Goal: Information Seeking & Learning: Check status

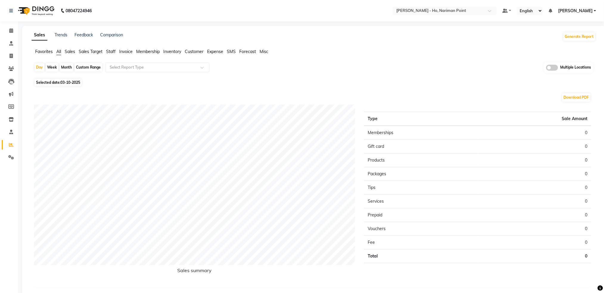
click at [71, 53] on span "Sales" at bounding box center [70, 51] width 10 height 5
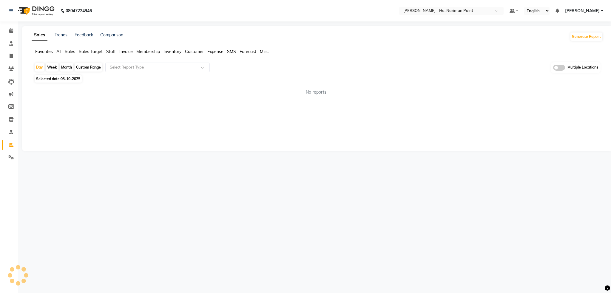
click at [122, 52] on span "Invoice" at bounding box center [125, 51] width 13 height 5
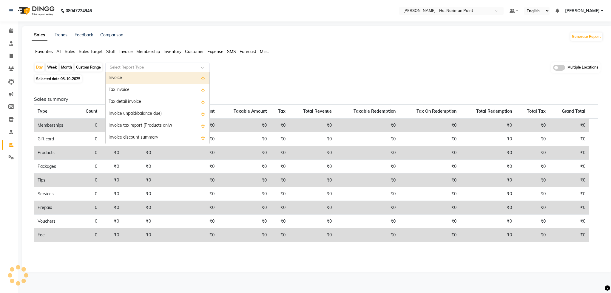
click at [132, 68] on input "text" at bounding box center [152, 67] width 86 height 6
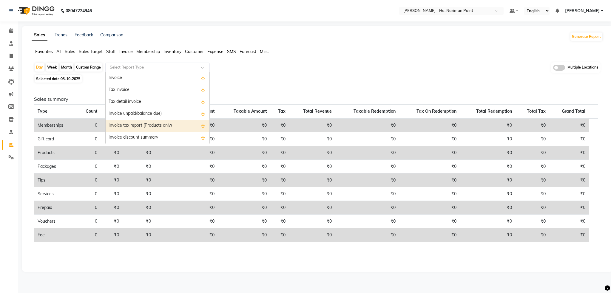
click at [302, 85] on div "Sales summary Type Count Price Discount Non-taxable Amount Taxable Amount Tax T…" at bounding box center [315, 175] width 573 height 182
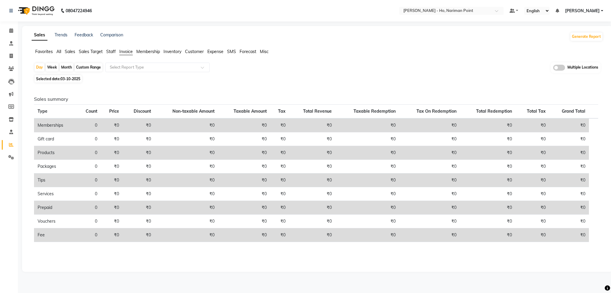
click at [70, 53] on span "Sales" at bounding box center [70, 51] width 10 height 5
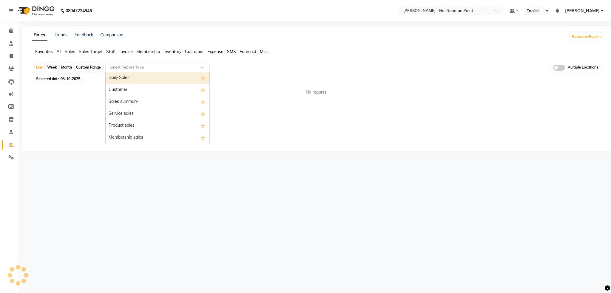
click at [150, 66] on input "text" at bounding box center [152, 67] width 86 height 6
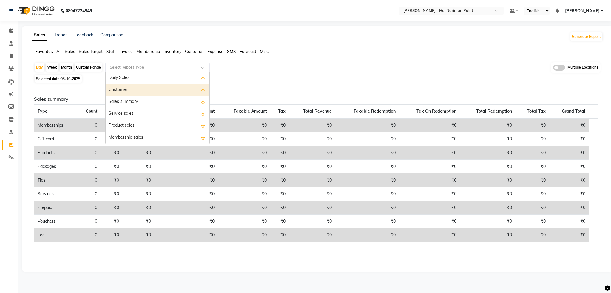
click at [132, 88] on div "Customer" at bounding box center [158, 90] width 104 height 12
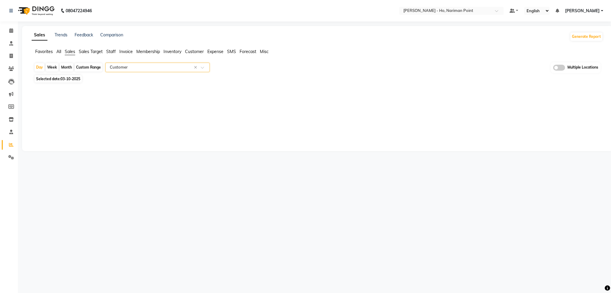
click at [88, 67] on div "Custom Range" at bounding box center [89, 67] width 28 height 8
select select "10"
select select "2025"
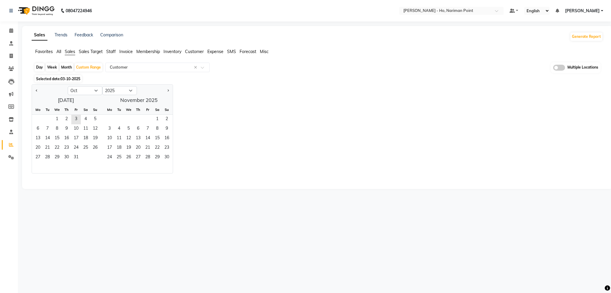
click at [41, 64] on div "Day" at bounding box center [40, 67] width 10 height 8
select select "10"
select select "2025"
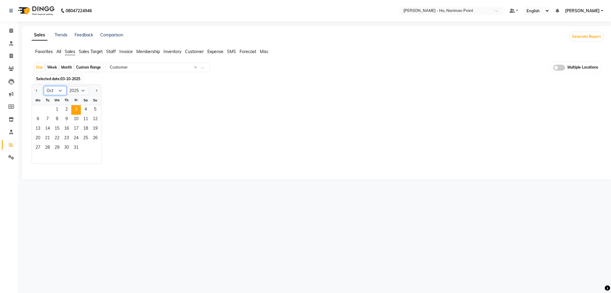
click at [54, 89] on select "Jan Feb Mar Apr May Jun [DATE] Aug Sep Oct Nov Dec" at bounding box center [55, 90] width 23 height 9
select select "9"
click at [44, 86] on select "Jan Feb Mar Apr May Jun [DATE] Aug Sep Oct Nov Dec" at bounding box center [55, 90] width 23 height 9
click at [83, 117] on span "13" at bounding box center [86, 120] width 10 height 10
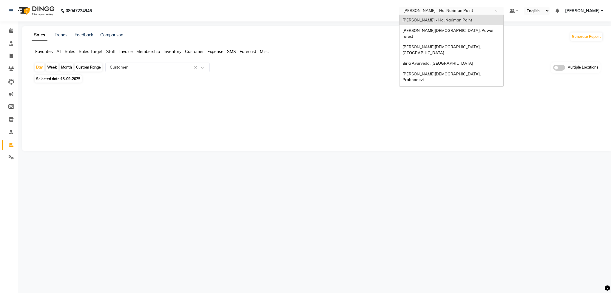
click at [481, 12] on input "text" at bounding box center [445, 11] width 86 height 6
click at [464, 72] on span "[PERSON_NAME][DEMOGRAPHIC_DATA], Prabhadevi" at bounding box center [441, 77] width 79 height 11
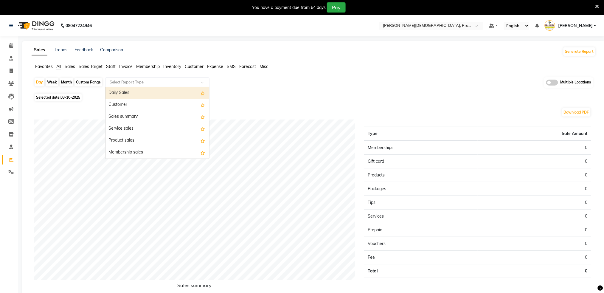
click at [131, 81] on input "text" at bounding box center [152, 82] width 86 height 6
click at [127, 103] on div "Customer" at bounding box center [158, 105] width 104 height 12
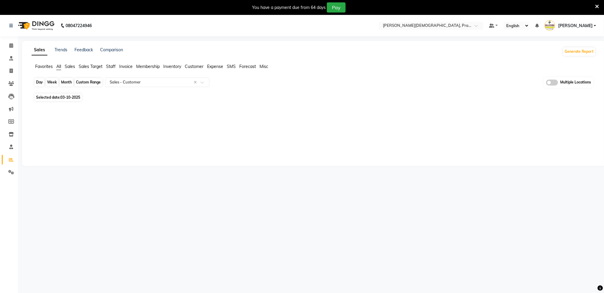
click at [39, 80] on div "Day" at bounding box center [40, 82] width 10 height 8
select select "10"
select select "2025"
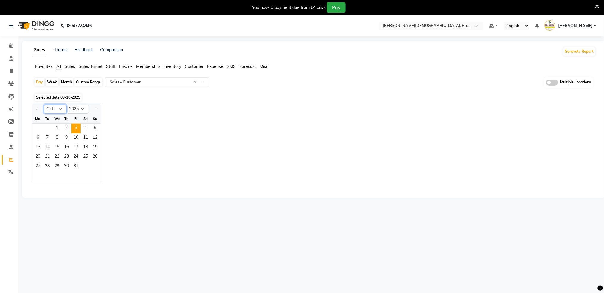
click at [55, 108] on select "Jan Feb Mar Apr May Jun [DATE] Aug Sep Oct Nov Dec" at bounding box center [55, 109] width 23 height 9
select select "9"
click at [44, 105] on select "Jan Feb Mar Apr May Jun [DATE] Aug Sep Oct Nov Dec" at bounding box center [55, 109] width 23 height 9
click at [84, 137] on span "13" at bounding box center [86, 138] width 10 height 10
select select "full_report"
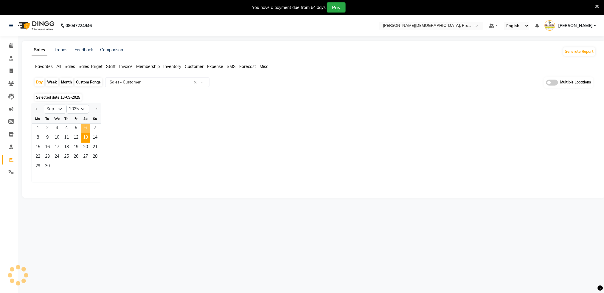
select select "csv"
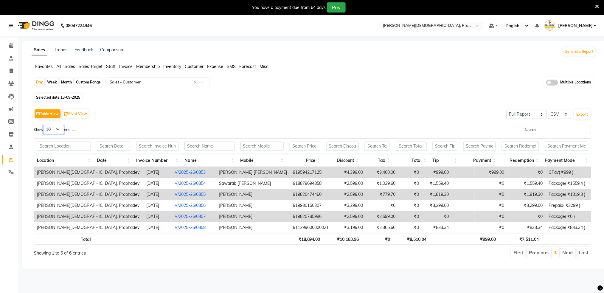
drag, startPoint x: 48, startPoint y: 125, endPoint x: 50, endPoint y: 132, distance: 6.9
click at [48, 125] on select "10 25 50 100" at bounding box center [53, 129] width 21 height 9
select select "50"
click at [44, 125] on select "10 25 50 100" at bounding box center [53, 129] width 21 height 9
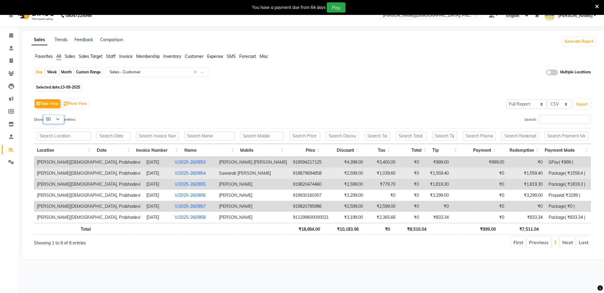
scroll to position [15, 0]
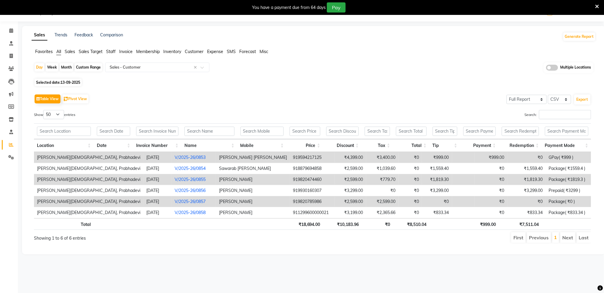
click at [72, 50] on span "Sales" at bounding box center [70, 51] width 10 height 5
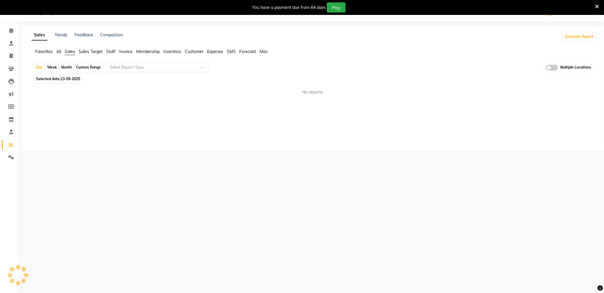
click at [121, 69] on input "text" at bounding box center [152, 67] width 86 height 6
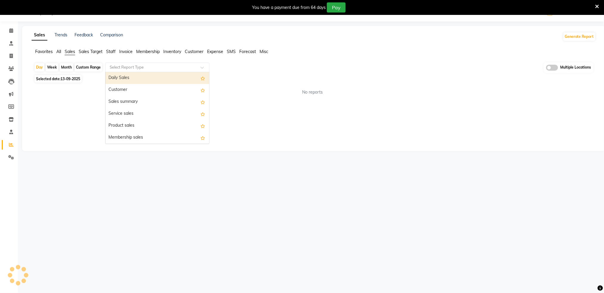
click at [129, 78] on div "Daily Sales" at bounding box center [158, 78] width 104 height 12
select select "full_report"
select select "csv"
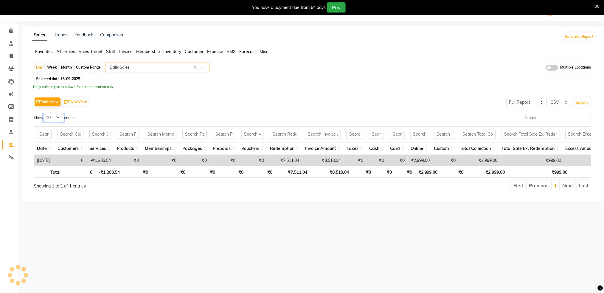
click at [54, 116] on select "10 25 50 100" at bounding box center [53, 117] width 21 height 9
select select "100"
click at [44, 113] on select "10 25 50 100" at bounding box center [53, 117] width 21 height 9
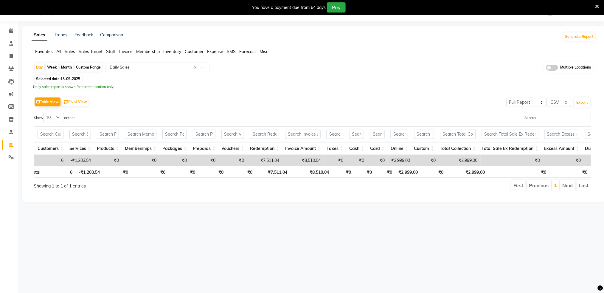
scroll to position [0, 21]
click at [407, 162] on td "₹2,999.00" at bounding box center [399, 160] width 25 height 11
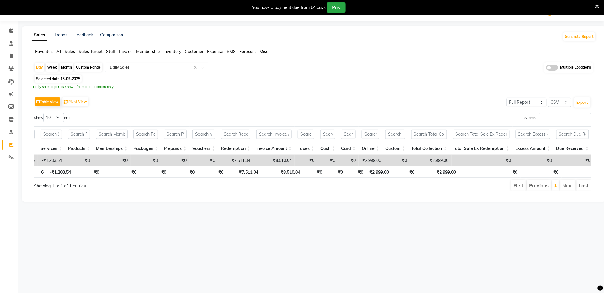
scroll to position [0, 0]
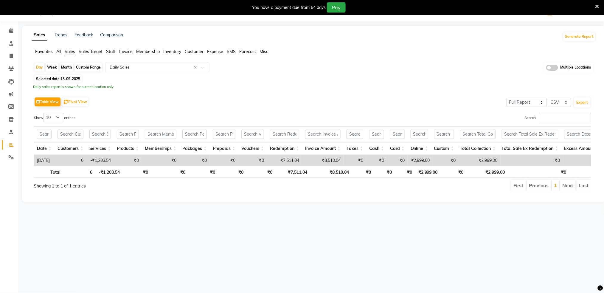
click at [106, 159] on td "-₹1,203.54" at bounding box center [99, 160] width 27 height 11
click at [172, 159] on td "₹0" at bounding box center [161, 160] width 38 height 11
click at [417, 162] on td "₹2,999.00" at bounding box center [420, 160] width 25 height 11
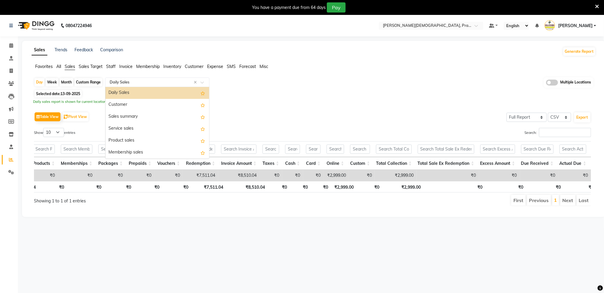
click at [126, 83] on input "text" at bounding box center [152, 82] width 86 height 6
click at [122, 105] on div "Customer" at bounding box center [158, 105] width 104 height 12
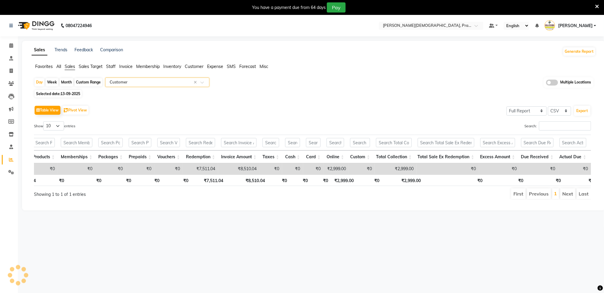
click at [138, 83] on input "text" at bounding box center [152, 82] width 86 height 6
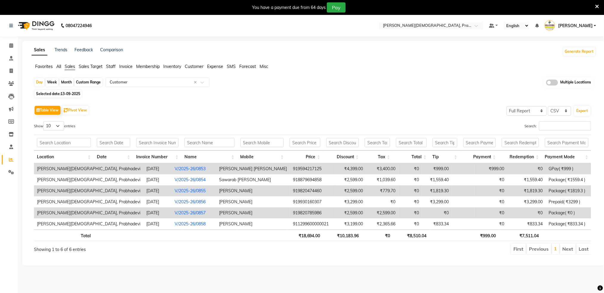
click at [126, 71] on div "Favorites All Sales Sales Target Staff Invoice Membership Inventory Customer Ex…" at bounding box center [314, 69] width 574 height 11
click at [134, 87] on ng-select "Select Report Type × Customer ×" at bounding box center [157, 83] width 104 height 10
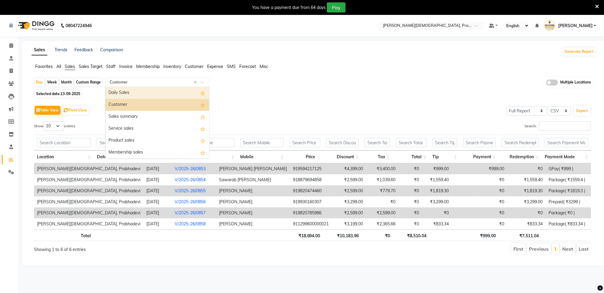
click at [132, 93] on div "Daily Sales" at bounding box center [158, 93] width 104 height 12
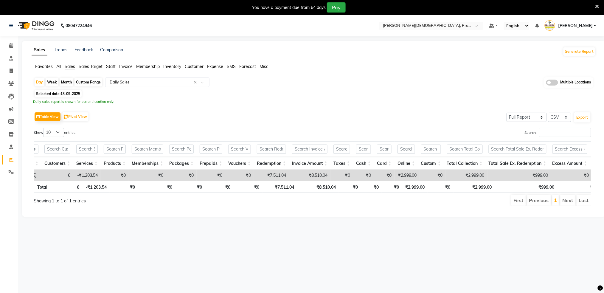
click at [58, 67] on span "All" at bounding box center [58, 66] width 5 height 5
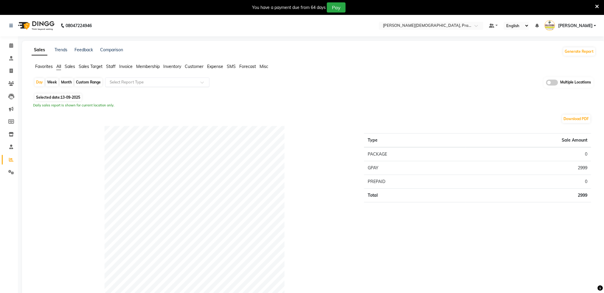
click at [109, 81] on input "text" at bounding box center [152, 82] width 86 height 6
click at [116, 93] on div "Daily Sales" at bounding box center [158, 93] width 104 height 12
select select "full_report"
select select "csv"
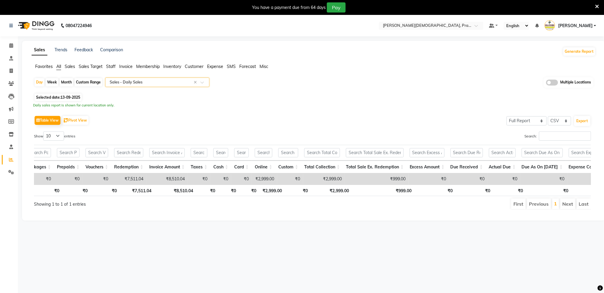
scroll to position [0, 181]
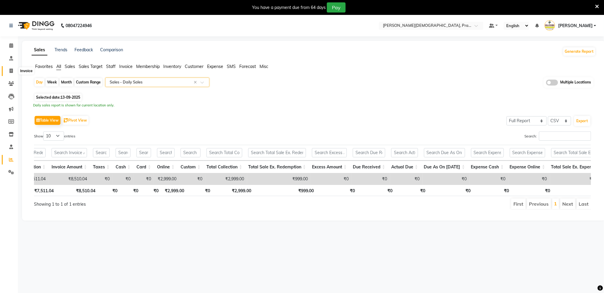
click at [10, 70] on icon at bounding box center [11, 71] width 3 height 4
select select "service"
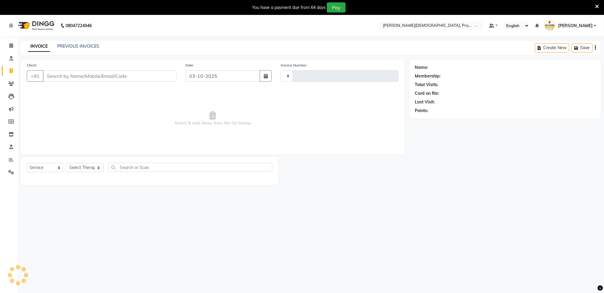
type input "0999"
select select "6818"
click at [78, 43] on div "PREVIOUS INVOICES" at bounding box center [78, 46] width 42 height 6
click at [78, 48] on link "PREVIOUS INVOICES" at bounding box center [78, 46] width 42 height 5
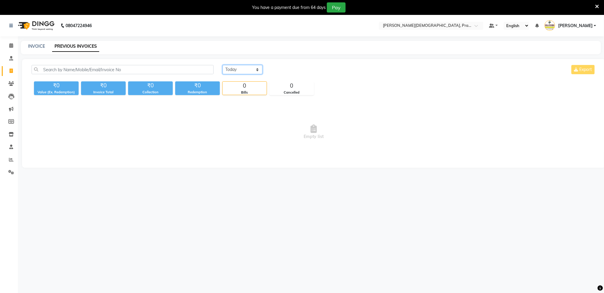
click at [250, 68] on select "Today Yesterday Custom Range" at bounding box center [243, 69] width 40 height 9
select select "range"
click at [223, 65] on select "Today Yesterday Custom Range" at bounding box center [243, 69] width 40 height 9
click at [290, 68] on input "03-10-2025" at bounding box center [291, 70] width 42 height 8
select select "10"
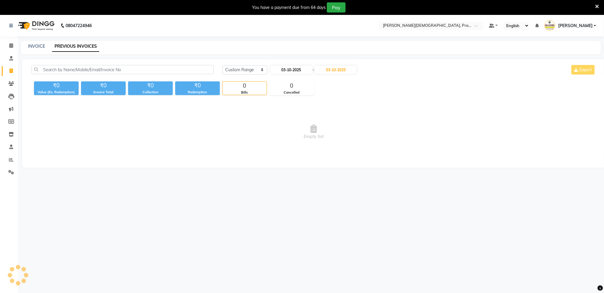
select select "2025"
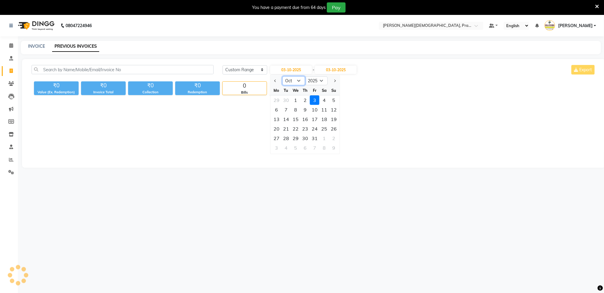
click at [292, 83] on select "Jan Feb Mar Apr May Jun [DATE] Aug Sep Oct Nov Dec" at bounding box center [294, 80] width 23 height 9
select select "9"
click at [283, 76] on select "Jan Feb Mar Apr May Jun [DATE] Aug Sep Oct Nov Dec" at bounding box center [294, 80] width 23 height 9
click at [325, 109] on div "13" at bounding box center [325, 110] width 10 height 10
type input "13-09-2025"
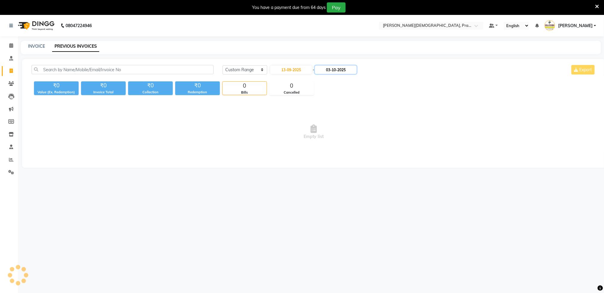
click at [325, 68] on input "03-10-2025" at bounding box center [336, 70] width 42 height 8
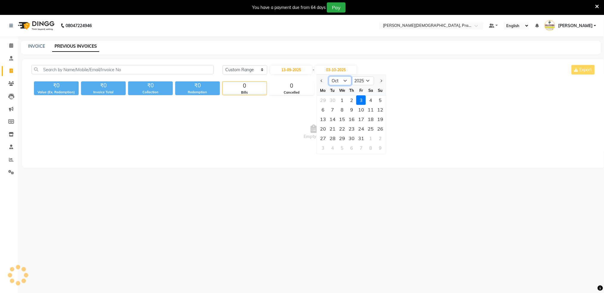
click at [340, 80] on select "Sep Oct Nov Dec" at bounding box center [340, 80] width 23 height 9
select select "9"
click at [329, 76] on select "Sep Oct Nov Dec" at bounding box center [340, 80] width 23 height 9
click at [369, 109] on div "13" at bounding box center [371, 110] width 10 height 10
type input "13-09-2025"
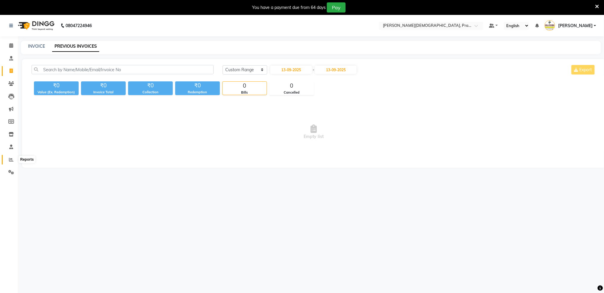
click at [12, 158] on icon at bounding box center [11, 159] width 4 height 4
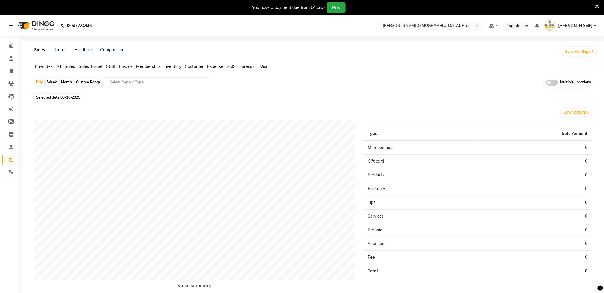
click at [126, 64] on span "Invoice" at bounding box center [125, 66] width 13 height 5
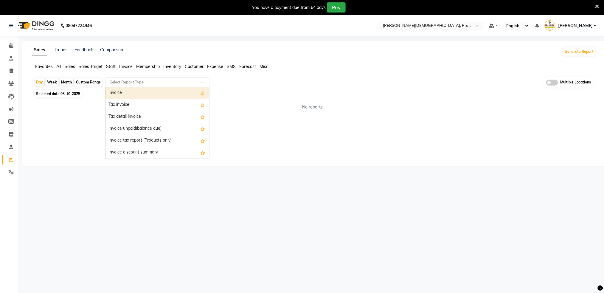
click at [113, 81] on input "text" at bounding box center [152, 82] width 86 height 6
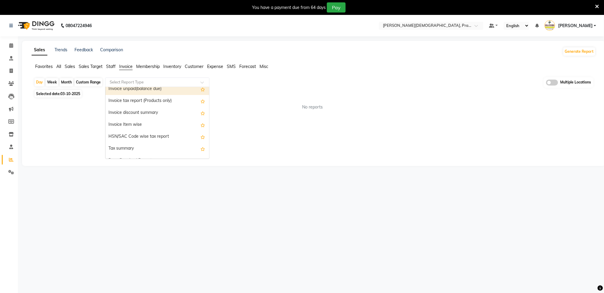
click at [143, 90] on div "Invoice unpaid(balance due)" at bounding box center [158, 89] width 104 height 12
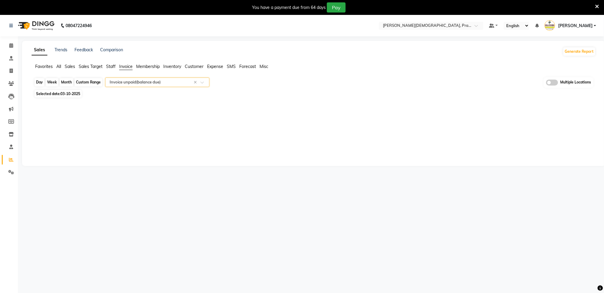
click at [42, 84] on div "Day" at bounding box center [40, 82] width 10 height 8
select select "10"
select select "2025"
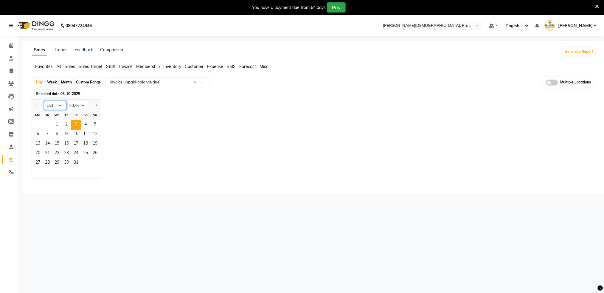
drag, startPoint x: 59, startPoint y: 104, endPoint x: 58, endPoint y: 107, distance: 3.1
click at [59, 104] on select "Jan Feb Mar Apr May Jun [DATE] Aug Sep Oct Nov Dec" at bounding box center [55, 105] width 23 height 9
select select "9"
click at [44, 101] on select "Jan Feb Mar Apr May Jun [DATE] Aug Sep Oct Nov Dec" at bounding box center [55, 105] width 23 height 9
click at [86, 131] on span "13" at bounding box center [86, 135] width 10 height 10
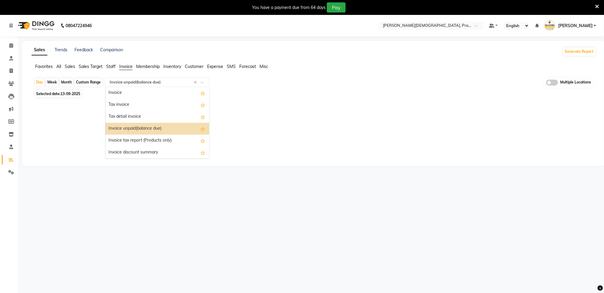
click at [169, 84] on input "text" at bounding box center [152, 82] width 86 height 6
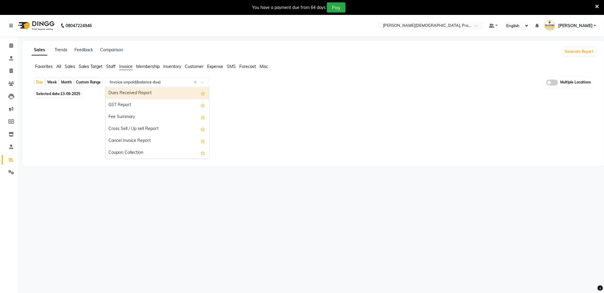
click at [160, 92] on div "Dues Received Report" at bounding box center [158, 93] width 104 height 12
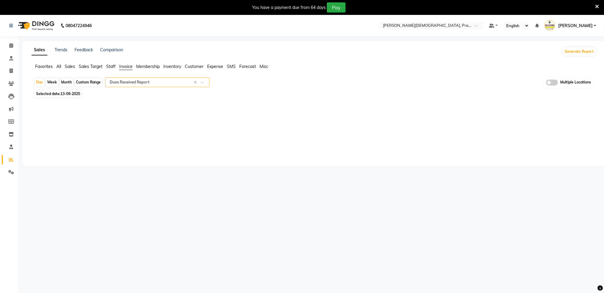
click at [89, 80] on div "Custom Range" at bounding box center [89, 82] width 28 height 8
select select "9"
select select "2025"
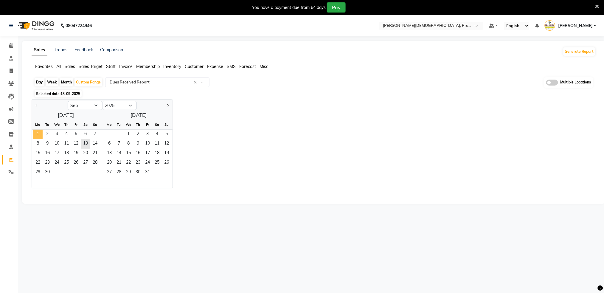
click at [38, 135] on span "1" at bounding box center [38, 135] width 10 height 10
click at [47, 169] on span "30" at bounding box center [48, 173] width 10 height 10
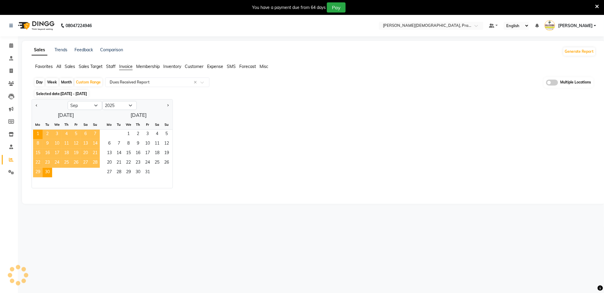
select select "full_report"
select select "csv"
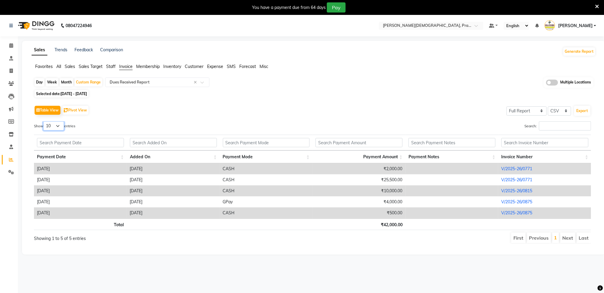
drag, startPoint x: 58, startPoint y: 122, endPoint x: 58, endPoint y: 126, distance: 4.5
click at [58, 122] on select "10 25 50 100" at bounding box center [53, 125] width 21 height 9
click at [320, 169] on td "₹2,000.00" at bounding box center [359, 168] width 93 height 11
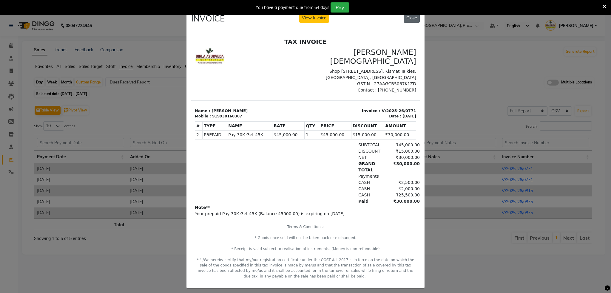
click at [409, 18] on button "Close" at bounding box center [411, 17] width 16 height 9
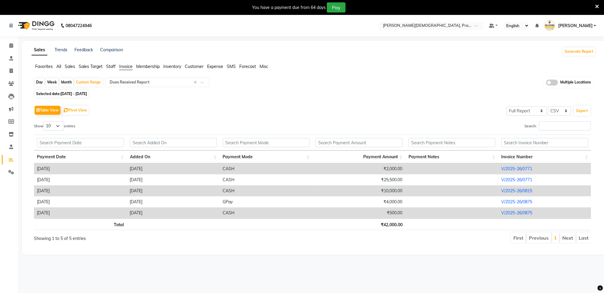
click at [505, 168] on link "V/2025-26/0771" at bounding box center [517, 168] width 31 height 5
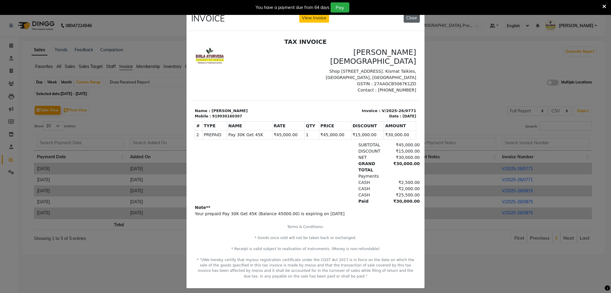
click at [412, 16] on button "Close" at bounding box center [411, 17] width 16 height 9
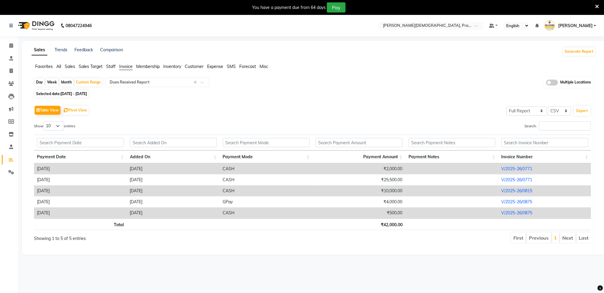
click at [407, 97] on div "Day Week Month Custom Range Select Report Type × Dues Received Report × Multipl…" at bounding box center [314, 162] width 565 height 171
click at [510, 192] on link "V/2025-26/0815" at bounding box center [517, 190] width 31 height 5
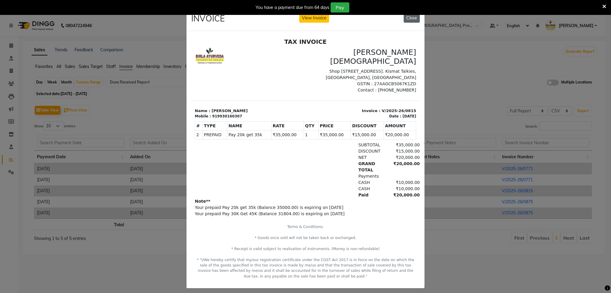
click at [411, 20] on button "Close" at bounding box center [411, 17] width 16 height 9
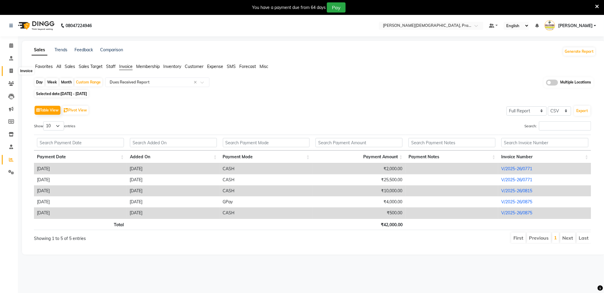
click at [11, 72] on icon at bounding box center [11, 71] width 3 height 4
select select "6818"
select select "service"
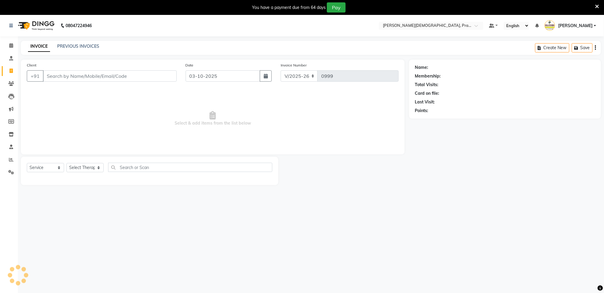
click at [88, 50] on div "INVOICE PREVIOUS INVOICES Create New Save" at bounding box center [311, 48] width 581 height 14
click at [89, 48] on div "PREVIOUS INVOICES" at bounding box center [78, 46] width 42 height 6
click at [88, 44] on link "PREVIOUS INVOICES" at bounding box center [78, 46] width 42 height 5
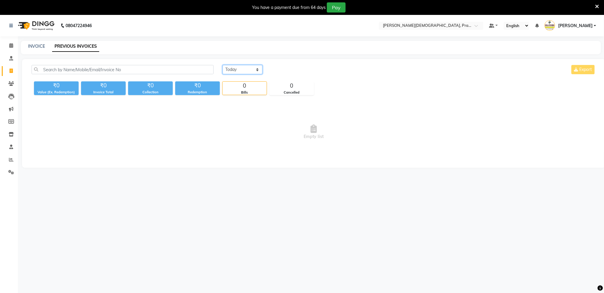
click at [246, 70] on select "Today Yesterday Custom Range" at bounding box center [243, 69] width 40 height 9
select select "range"
click at [223, 65] on select "Today Yesterday Custom Range" at bounding box center [243, 69] width 40 height 9
click at [301, 67] on input "03-10-2025" at bounding box center [291, 70] width 42 height 8
select select "10"
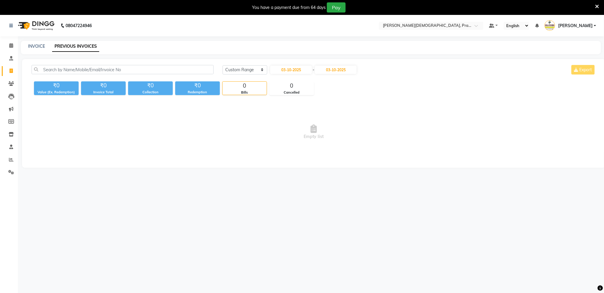
select select "2025"
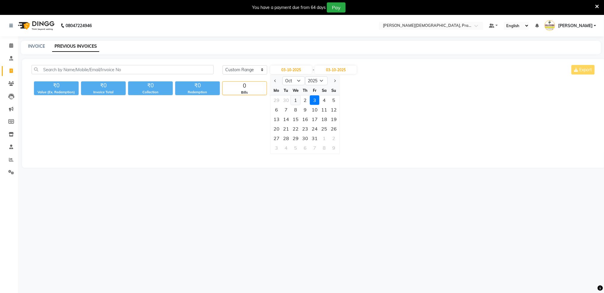
click at [295, 98] on div "1" at bounding box center [296, 100] width 10 height 10
type input "01-10-2025"
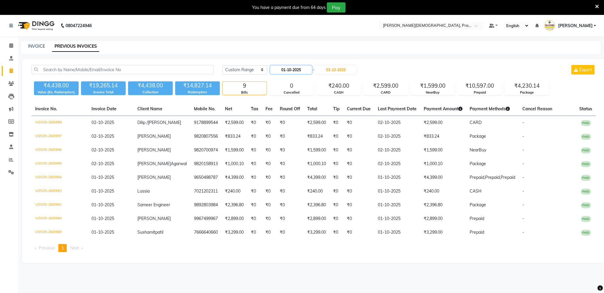
click at [289, 66] on input "01-10-2025" at bounding box center [291, 70] width 42 height 8
select select "10"
select select "2025"
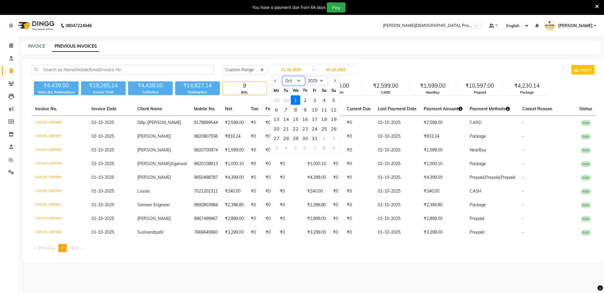
click at [290, 84] on select "Jan Feb Mar Apr May Jun Jul Aug Sep Oct Nov Dec" at bounding box center [294, 80] width 23 height 9
select select "9"
click at [283, 76] on select "Jan Feb Mar Apr May Jun Jul Aug Sep Oct Nov Dec" at bounding box center [294, 80] width 23 height 9
click at [277, 102] on div "1" at bounding box center [277, 100] width 10 height 10
type input "01-09-2025"
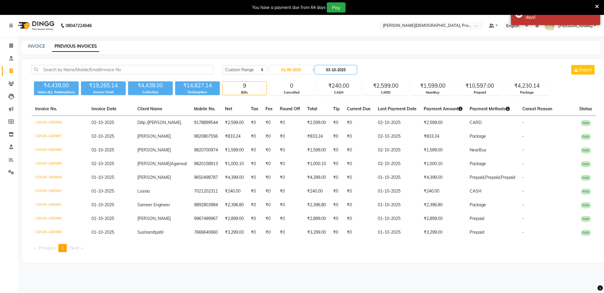
click at [327, 73] on input "03-10-2025" at bounding box center [336, 70] width 42 height 8
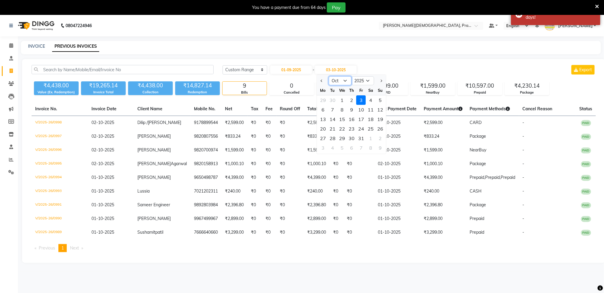
click at [338, 80] on select "Sep Oct Nov Dec" at bounding box center [340, 80] width 23 height 9
select select "9"
click at [329, 76] on select "Sep Oct Nov Dec" at bounding box center [340, 80] width 23 height 9
click at [324, 100] on div "1" at bounding box center [323, 100] width 10 height 10
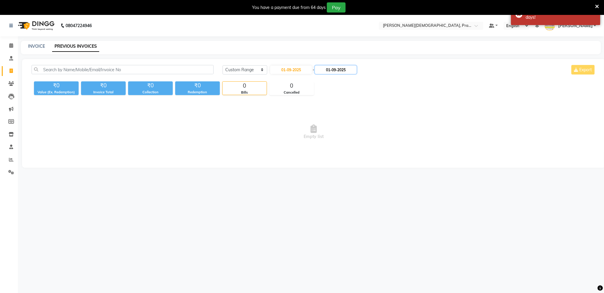
click at [340, 68] on input "01-09-2025" at bounding box center [336, 70] width 42 height 8
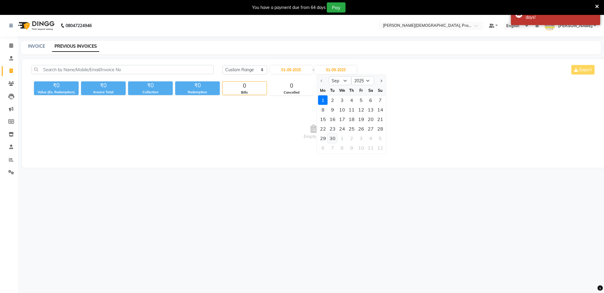
click at [334, 136] on div "30" at bounding box center [333, 139] width 10 height 10
type input "30-09-2025"
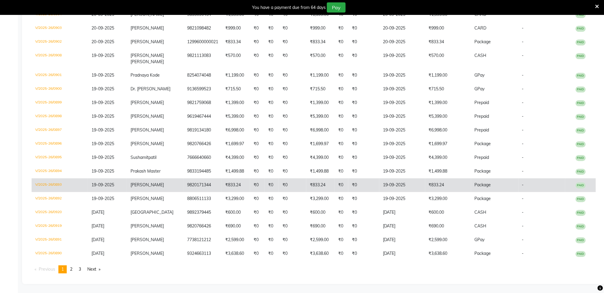
scroll to position [1600, 0]
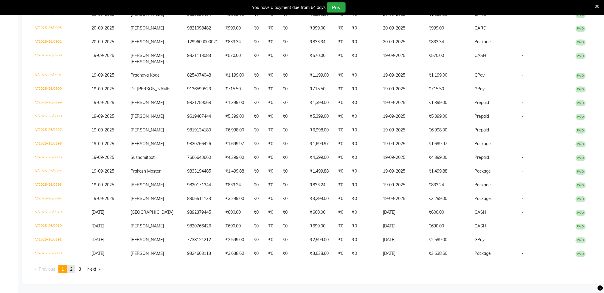
click at [72, 270] on span "2" at bounding box center [71, 269] width 2 height 5
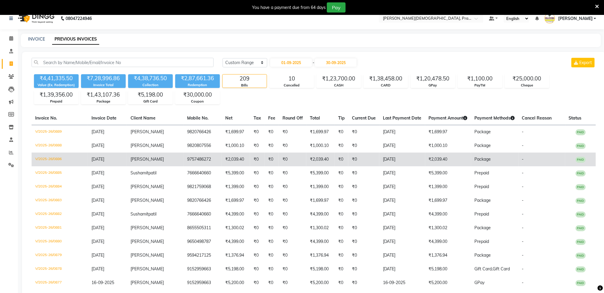
scroll to position [0, 0]
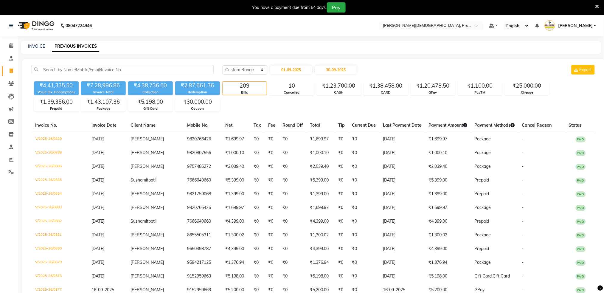
click at [390, 67] on div "Today Yesterday Custom Range 01-09-2025 - 30-09-2025 Export" at bounding box center [410, 70] width 374 height 10
click at [416, 20] on nav "08047224946 Select Location × Birla Ayurveda, Prabhadevi Default Panel My Panel…" at bounding box center [302, 25] width 604 height 21
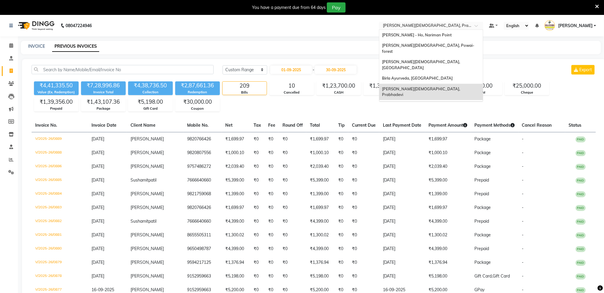
click at [435, 25] on input "text" at bounding box center [425, 26] width 86 height 6
click at [441, 59] on span "[PERSON_NAME][DEMOGRAPHIC_DATA], [GEOGRAPHIC_DATA]" at bounding box center [422, 64] width 79 height 11
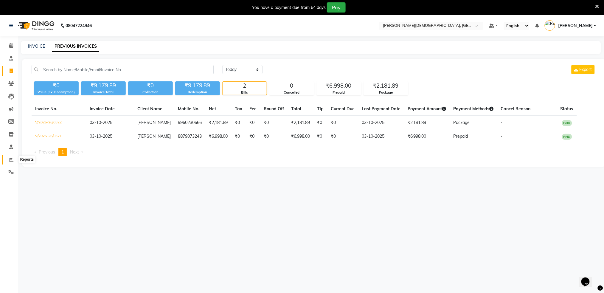
click at [9, 161] on icon at bounding box center [11, 159] width 4 height 4
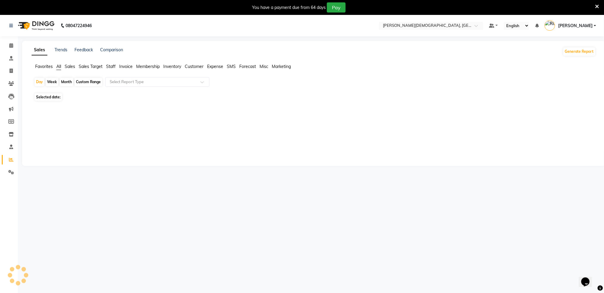
click at [71, 66] on span "Sales" at bounding box center [70, 66] width 10 height 5
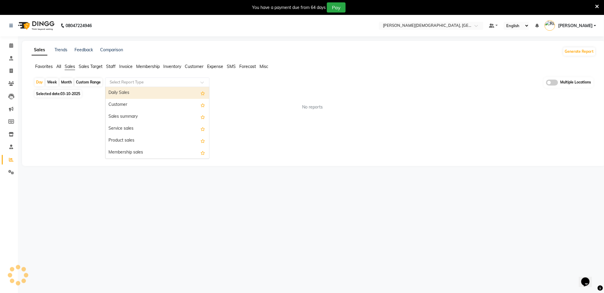
click at [194, 81] on input "text" at bounding box center [152, 82] width 86 height 6
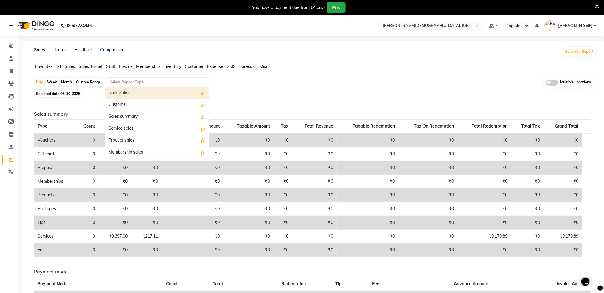
click at [158, 93] on div "Daily Sales" at bounding box center [158, 93] width 104 height 12
select select "full_report"
select select "csv"
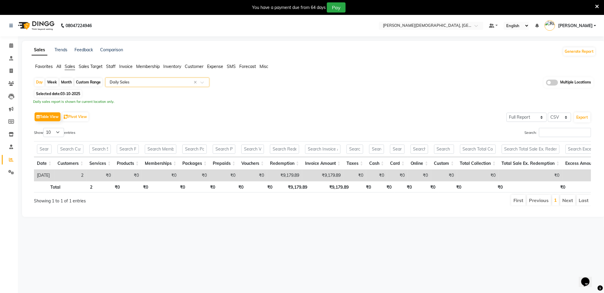
click at [88, 82] on div "Custom Range" at bounding box center [89, 82] width 28 height 8
select select "10"
select select "2025"
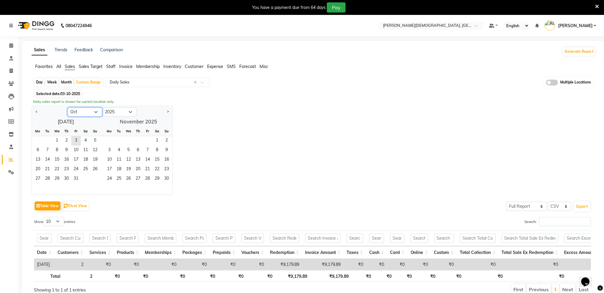
click at [75, 111] on select "Jan Feb Mar Apr May Jun [DATE] Aug Sep Oct Nov Dec" at bounding box center [85, 112] width 35 height 9
select select "9"
click at [68, 108] on select "Jan Feb Mar Apr May Jun [DATE] Aug Sep Oct Nov Dec" at bounding box center [85, 112] width 35 height 9
click at [35, 139] on span "1" at bounding box center [38, 141] width 10 height 10
click at [51, 179] on span "30" at bounding box center [48, 179] width 10 height 10
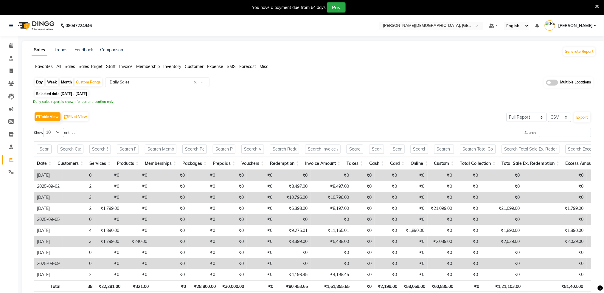
click at [292, 115] on div "Table View Pivot View Select Full Report Filtered Report Select CSV PDF Export" at bounding box center [313, 117] width 558 height 13
click at [317, 106] on div "Table View Pivot View Select Full Report Filtered Report Select CSV PDF Export …" at bounding box center [312, 208] width 567 height 205
click at [380, 123] on div "Table View Pivot View Select Full Report Filtered Report Select CSV PDF Export …" at bounding box center [313, 208] width 558 height 195
click at [445, 95] on div "Selected date: 01-09-2025 - 30-09-2025" at bounding box center [315, 94] width 562 height 6
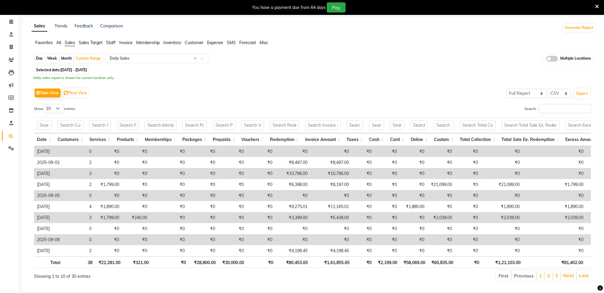
scroll to position [44, 0]
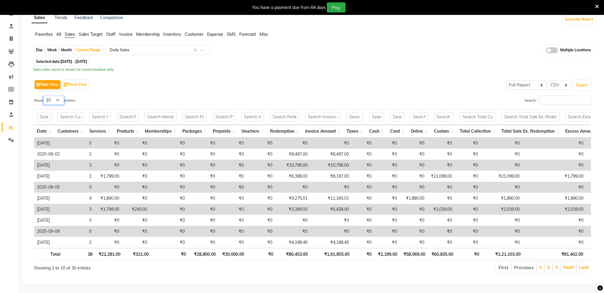
click at [56, 96] on select "10 25 50 100" at bounding box center [53, 100] width 21 height 9
select select "100"
click at [44, 96] on select "10 25 50 100" at bounding box center [53, 100] width 21 height 9
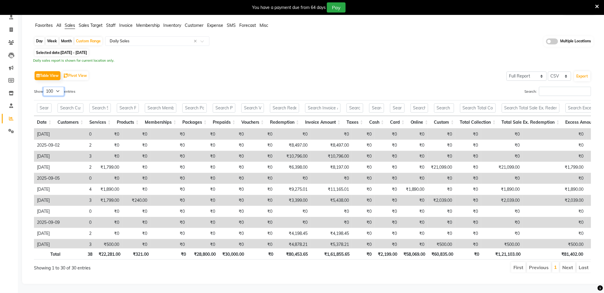
scroll to position [0, 0]
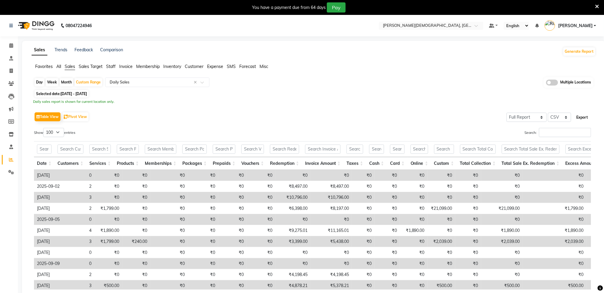
click at [587, 119] on button "Export" at bounding box center [583, 117] width 16 height 10
click at [131, 81] on input "text" at bounding box center [152, 82] width 86 height 6
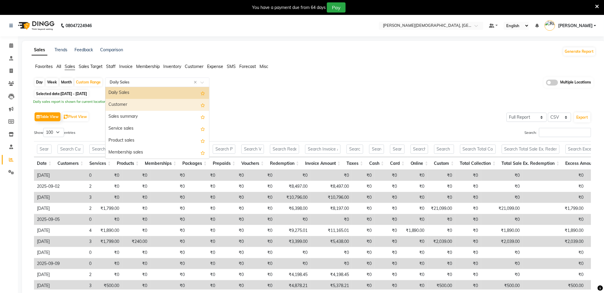
click at [132, 101] on div "Customer" at bounding box center [158, 105] width 104 height 12
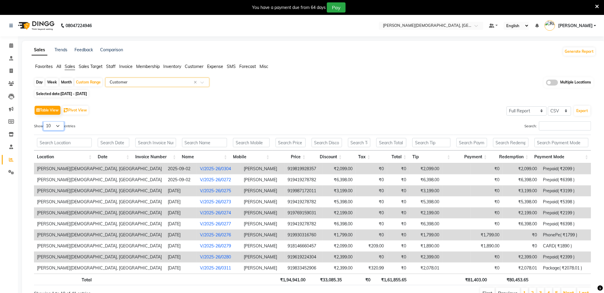
click at [58, 124] on select "10 25 50 100" at bounding box center [53, 125] width 21 height 9
select select "100"
click at [44, 121] on select "10 25 50 100" at bounding box center [53, 125] width 21 height 9
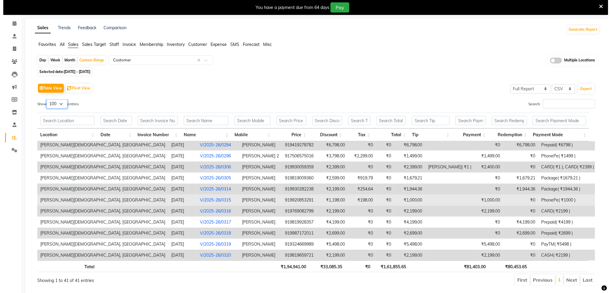
scroll to position [40, 0]
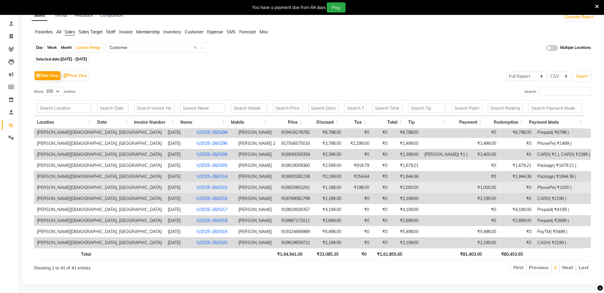
click at [197, 185] on link "V/2025-26/0315" at bounding box center [212, 187] width 31 height 5
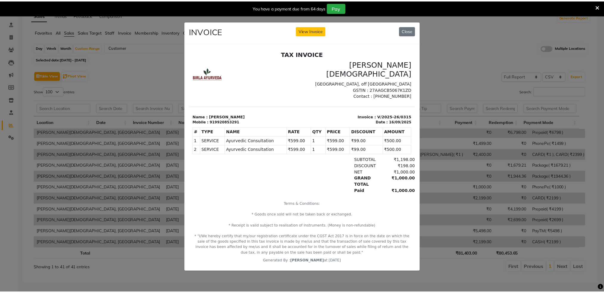
scroll to position [5, 0]
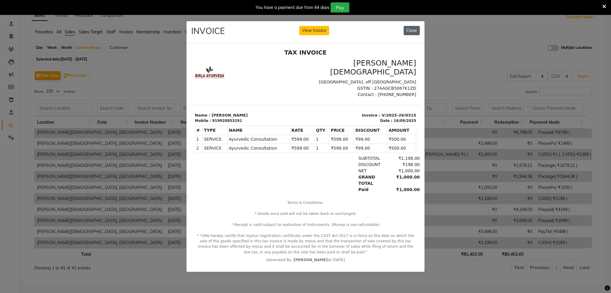
click at [410, 30] on button "Close" at bounding box center [411, 30] width 16 height 9
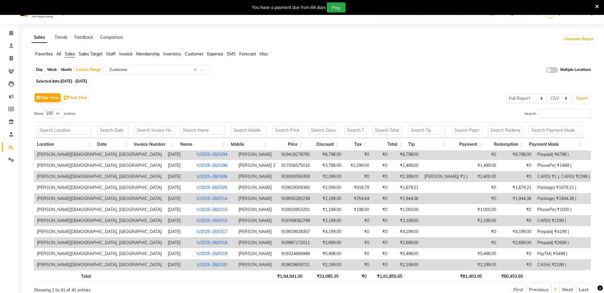
scroll to position [0, 0]
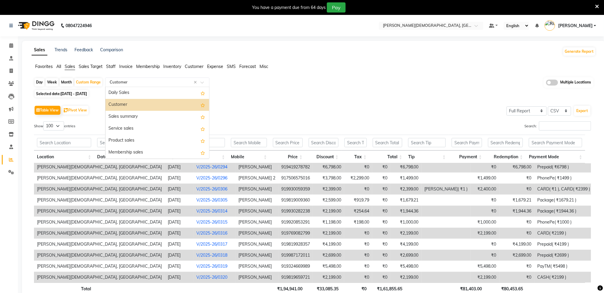
click at [131, 85] on input "text" at bounding box center [152, 82] width 86 height 6
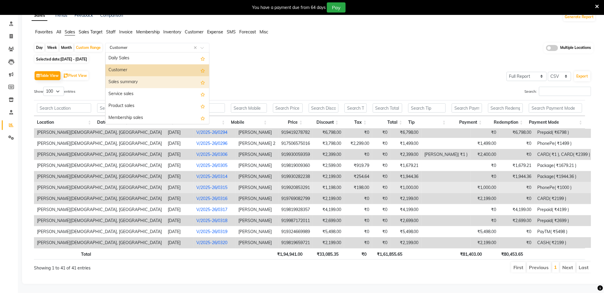
scroll to position [41, 0]
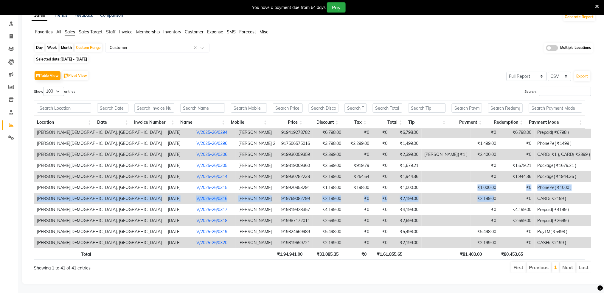
drag, startPoint x: 463, startPoint y: 179, endPoint x: 481, endPoint y: 195, distance: 23.8
click at [481, 195] on tbody "Birla Ayurveda, Thane West 2025-09-02 V/2025-26/0304 Niraj Chaudhary 9198199283…" at bounding box center [314, 22] width 560 height 452
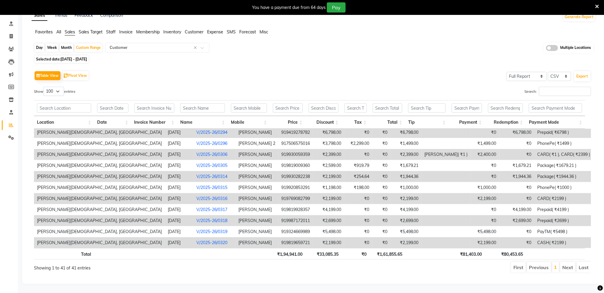
click at [471, 215] on td "₹0" at bounding box center [485, 220] width 29 height 11
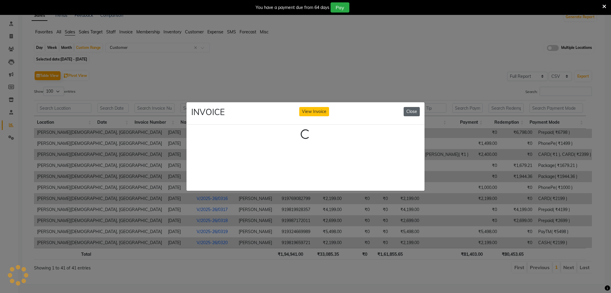
click at [417, 109] on button "Close" at bounding box center [411, 111] width 16 height 9
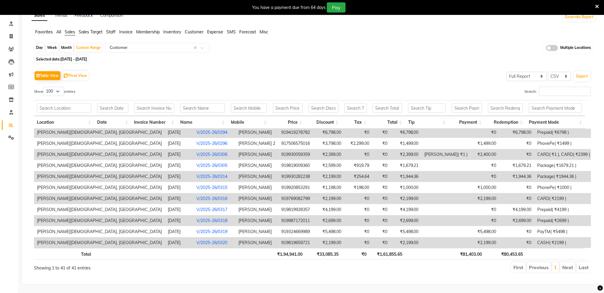
click at [414, 75] on div "Table View Pivot View Select Full Report Filtered Report Select CSV PDF Export" at bounding box center [313, 75] width 558 height 13
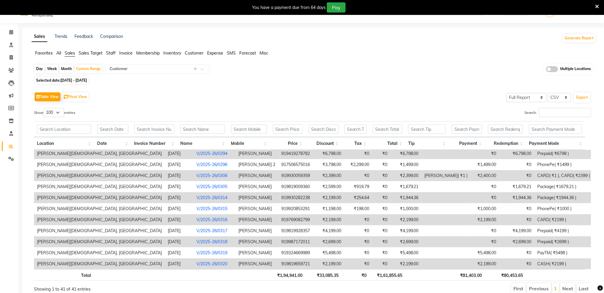
scroll to position [0, 0]
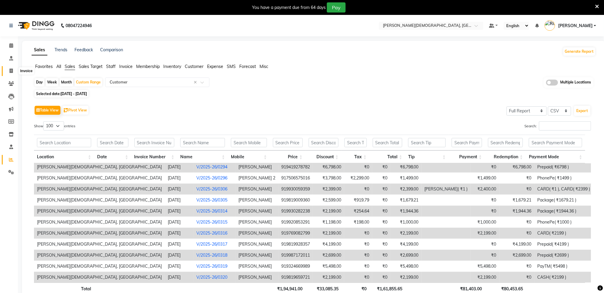
click at [10, 72] on icon at bounding box center [11, 71] width 3 height 4
select select "6810"
select select "service"
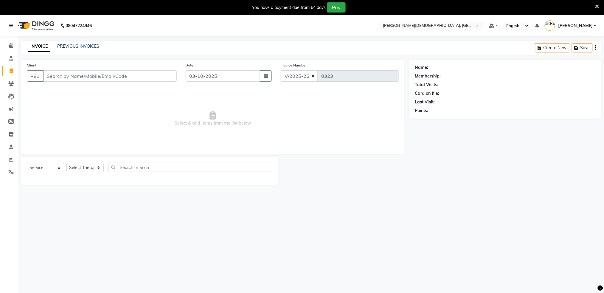
click at [62, 76] on input "Client" at bounding box center [110, 75] width 134 height 11
type input "d"
type input "6"
click at [100, 77] on input "56" at bounding box center [110, 75] width 134 height 11
type input "5"
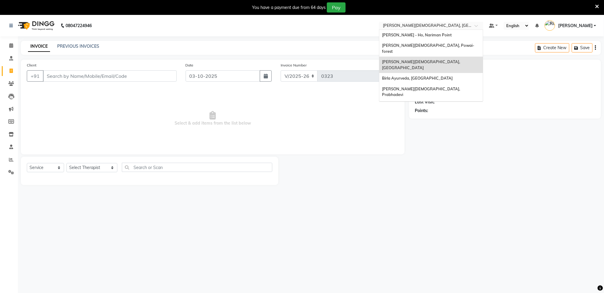
click at [418, 27] on input "text" at bounding box center [425, 26] width 86 height 6
click at [443, 76] on span "Birla Ayurveda, [GEOGRAPHIC_DATA]" at bounding box center [418, 78] width 71 height 5
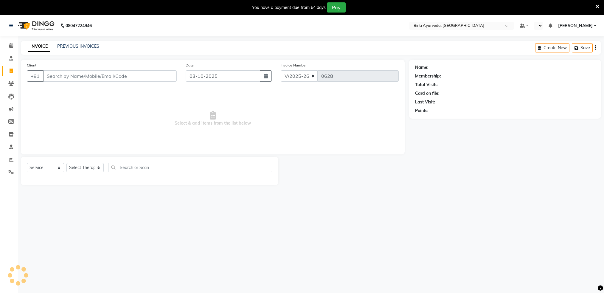
select select "6820"
select select "service"
select select "en"
click at [12, 163] on link "Reports" at bounding box center [9, 160] width 14 height 10
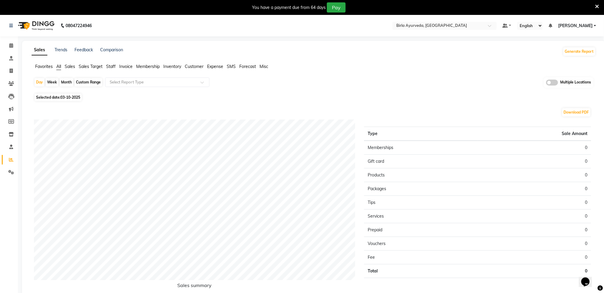
click at [74, 65] on span "Sales" at bounding box center [70, 66] width 10 height 5
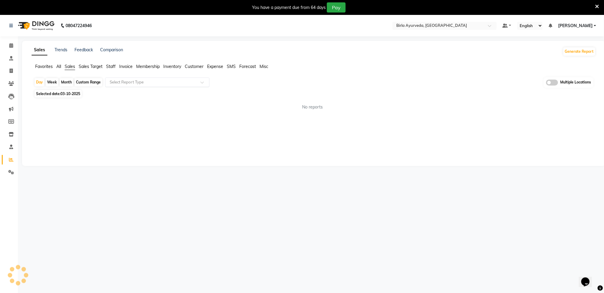
click at [135, 84] on input "text" at bounding box center [152, 82] width 86 height 6
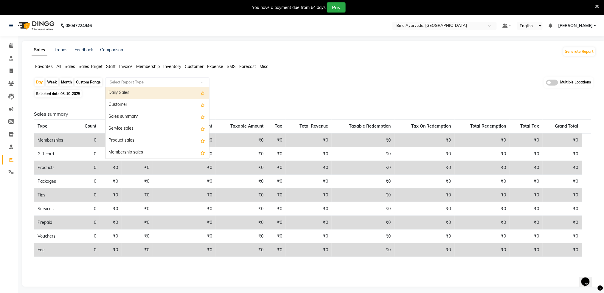
click at [135, 93] on div "Daily Sales" at bounding box center [158, 93] width 104 height 12
select select "full_report"
select select "csv"
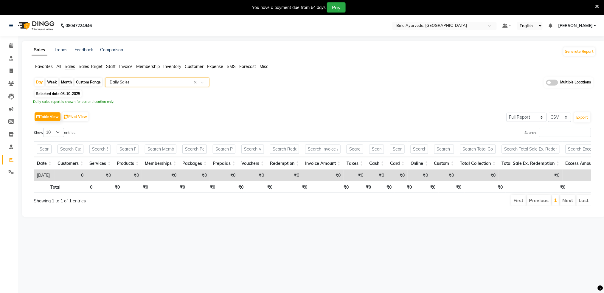
click at [125, 83] on input "text" at bounding box center [152, 82] width 86 height 6
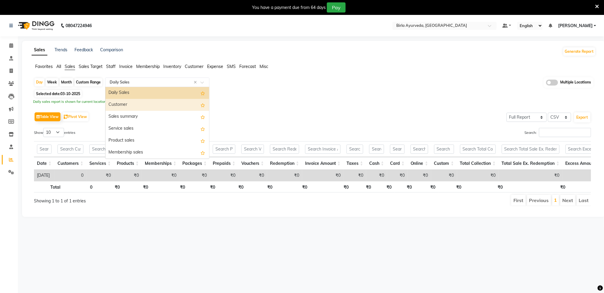
click at [132, 103] on div "Customer" at bounding box center [158, 105] width 104 height 12
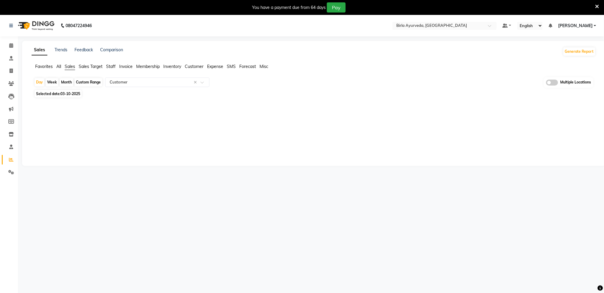
click at [80, 81] on div "Custom Range" at bounding box center [89, 82] width 28 height 8
select select "10"
select select "2025"
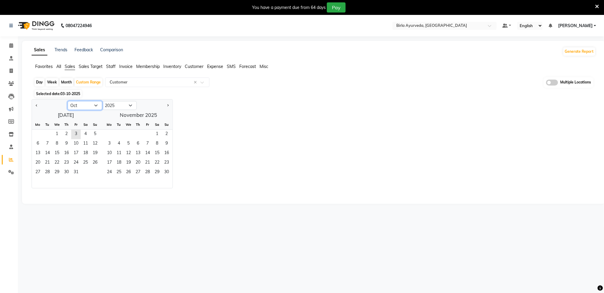
click at [85, 106] on select "Jan Feb Mar Apr May Jun [DATE] Aug Sep Oct Nov Dec" at bounding box center [85, 105] width 35 height 9
select select "9"
click at [68, 101] on select "Jan Feb Mar Apr May Jun [DATE] Aug Sep Oct Nov Dec" at bounding box center [85, 105] width 35 height 9
click at [35, 136] on span "1" at bounding box center [38, 135] width 10 height 10
click at [48, 173] on span "30" at bounding box center [48, 173] width 10 height 10
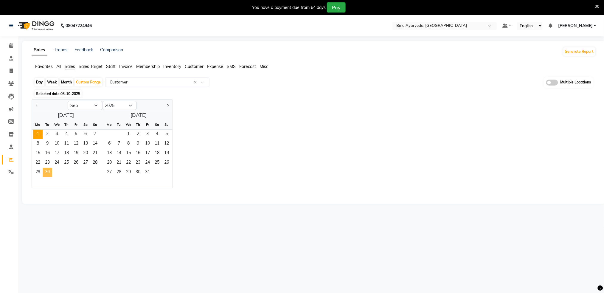
select select "full_report"
select select "csv"
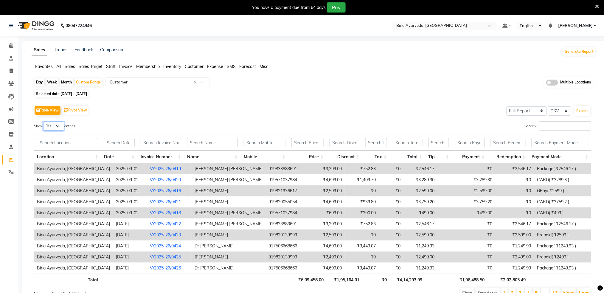
drag, startPoint x: 60, startPoint y: 125, endPoint x: 61, endPoint y: 129, distance: 4.6
click at [60, 125] on select "10 25 50 100" at bounding box center [53, 125] width 21 height 9
select select "100"
click at [44, 121] on select "10 25 50 100" at bounding box center [53, 125] width 21 height 9
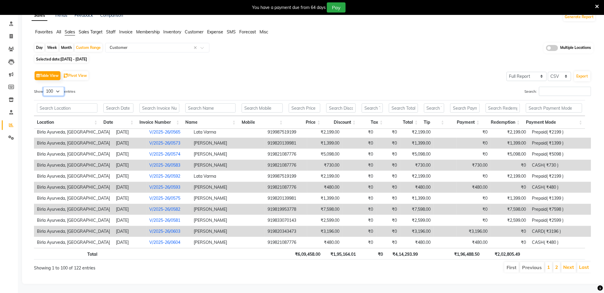
scroll to position [41, 0]
click at [559, 264] on link "2" at bounding box center [557, 267] width 3 height 6
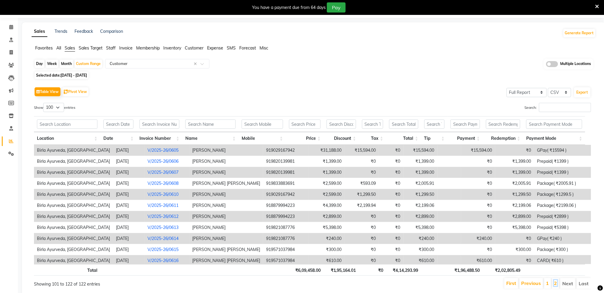
scroll to position [0, 0]
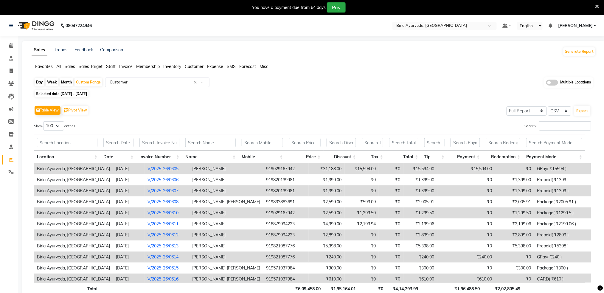
click at [156, 78] on div "Select Report Type × Customer ×" at bounding box center [157, 83] width 104 height 10
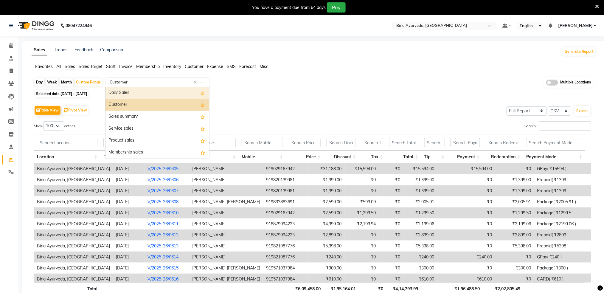
click at [128, 92] on div "Daily Sales" at bounding box center [158, 93] width 104 height 12
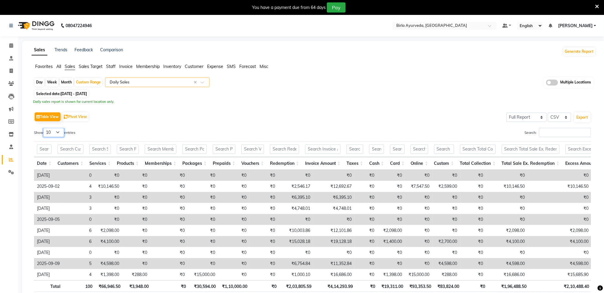
click at [55, 131] on select "10 25 50 100" at bounding box center [53, 132] width 21 height 9
select select "100"
click at [44, 128] on select "10 25 50 100" at bounding box center [53, 132] width 21 height 9
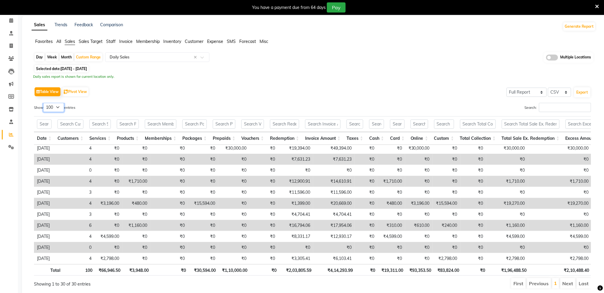
scroll to position [47, 0]
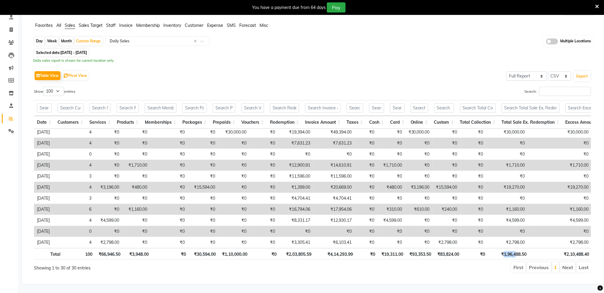
drag, startPoint x: 503, startPoint y: 251, endPoint x: 517, endPoint y: 253, distance: 14.2
click at [517, 253] on th "₹1,96,488.50" at bounding box center [509, 254] width 41 height 12
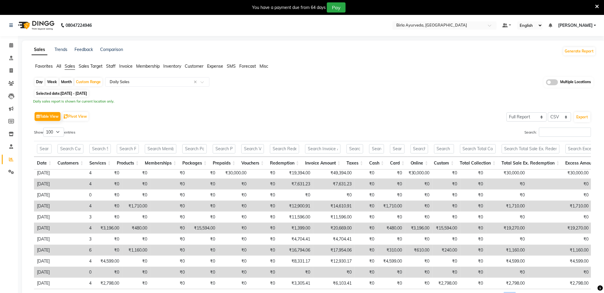
scroll to position [0, 0]
click at [491, 85] on div "Day Week Month Custom Range Select Report Type × Daily Sales × Multiple Locatio…" at bounding box center [314, 82] width 560 height 11
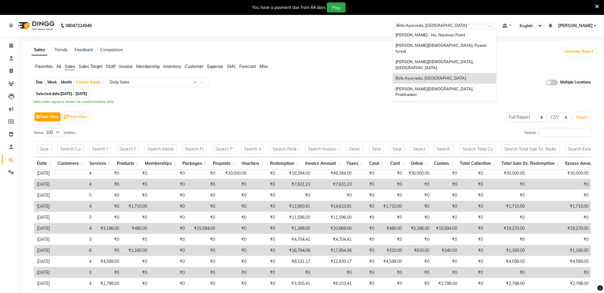
click at [482, 24] on input "text" at bounding box center [439, 26] width 86 height 6
click at [467, 45] on div "Birla Ayurveda, Powai-forest" at bounding box center [445, 48] width 104 height 16
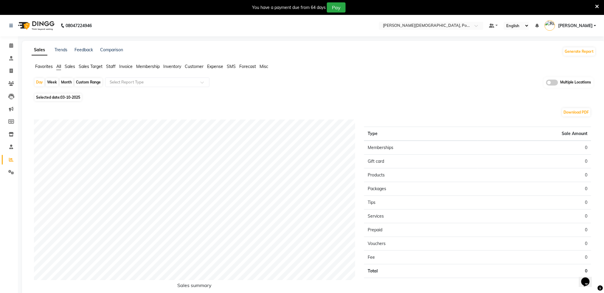
click at [71, 62] on div "Sales Trends Feedback Comparison Generate Report Favorites All Sales Sales Targ…" at bounding box center [314, 180] width 584 height 278
click at [73, 69] on li "Sales" at bounding box center [70, 67] width 10 height 6
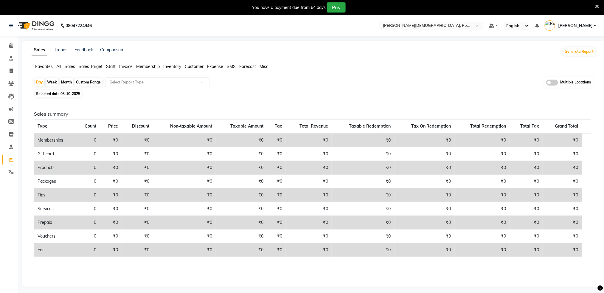
click at [122, 81] on input "text" at bounding box center [152, 82] width 86 height 6
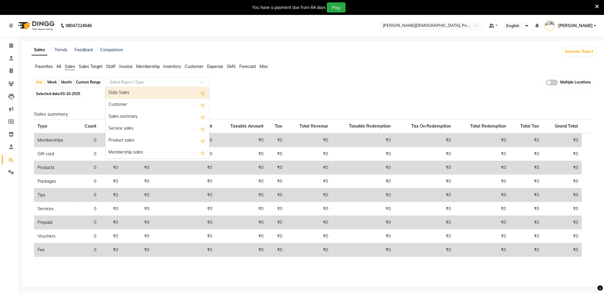
click at [120, 95] on div "Daily Sales" at bounding box center [158, 93] width 104 height 12
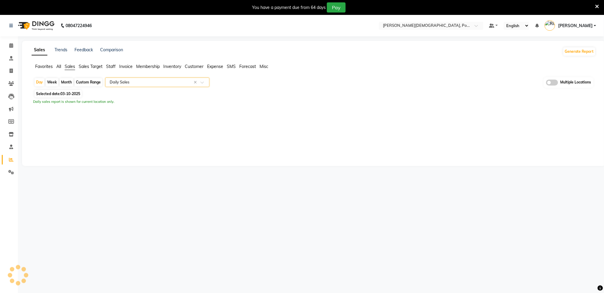
click at [74, 78] on div "Day Week Month Custom Range Select Report Type × Daily Sales × Multiple Locatio…" at bounding box center [314, 82] width 560 height 11
click at [87, 83] on div "Custom Range" at bounding box center [89, 82] width 28 height 8
select select "10"
select select "2025"
select select "full_report"
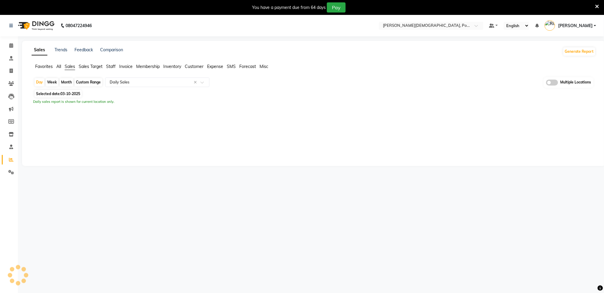
select select "csv"
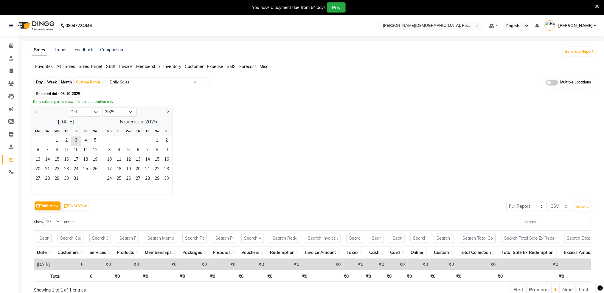
click at [77, 116] on ngb-datepicker-navigation "Jan Feb Mar Apr May Jun [DATE] Aug Sep Oct Nov [DATE] 2016 2017 2018 2019 2020 …" at bounding box center [102, 112] width 141 height 10
click at [80, 112] on select "Jan Feb Mar Apr May Jun [DATE] Aug Sep Oct Nov Dec" at bounding box center [85, 112] width 35 height 9
select select "9"
click at [68, 108] on select "Jan Feb Mar Apr May Jun [DATE] Aug Sep Oct Nov Dec" at bounding box center [85, 112] width 35 height 9
click at [38, 139] on span "1" at bounding box center [38, 141] width 10 height 10
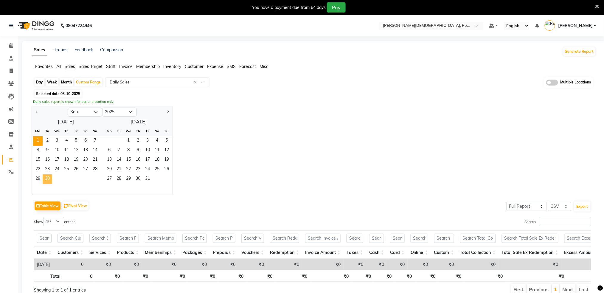
click at [49, 180] on span "30" at bounding box center [48, 179] width 10 height 10
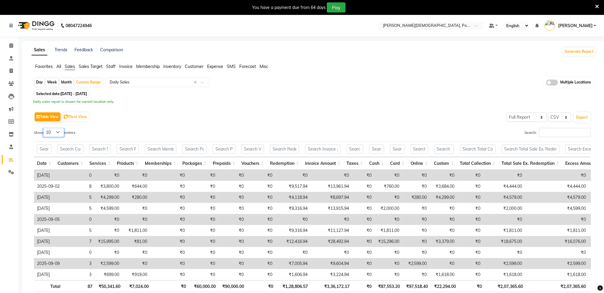
click at [58, 133] on select "10 25 50 100" at bounding box center [53, 132] width 21 height 9
select select "100"
click at [44, 128] on select "10 25 50 100" at bounding box center [53, 132] width 21 height 9
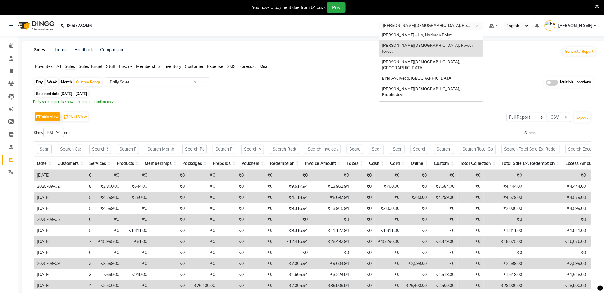
click at [452, 26] on input "text" at bounding box center [425, 26] width 86 height 6
click at [449, 59] on span "[PERSON_NAME][DEMOGRAPHIC_DATA], [GEOGRAPHIC_DATA]" at bounding box center [422, 64] width 79 height 11
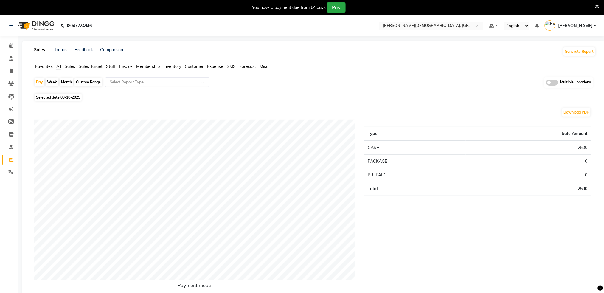
click at [72, 67] on span "Sales" at bounding box center [70, 66] width 10 height 5
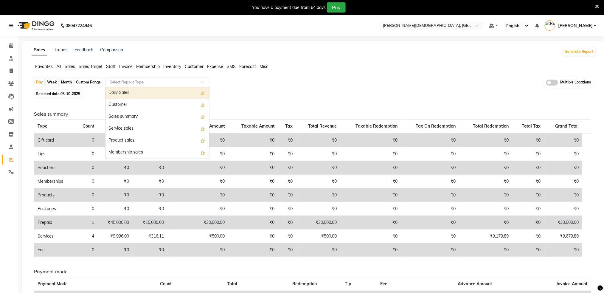
click at [133, 81] on input "text" at bounding box center [152, 82] width 86 height 6
click at [112, 97] on div "Daily Sales" at bounding box center [158, 93] width 104 height 12
select select "full_report"
select select "csv"
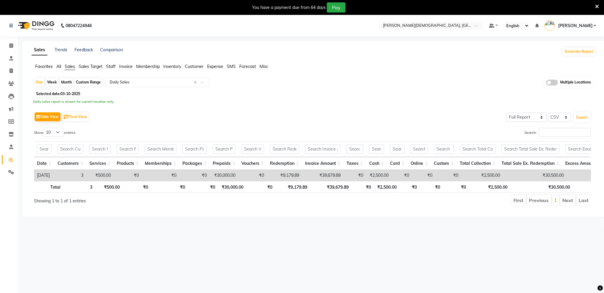
click at [94, 81] on div "Custom Range" at bounding box center [89, 82] width 28 height 8
select select "10"
select select "2025"
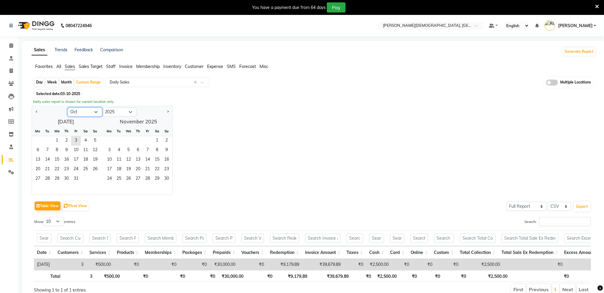
click at [74, 109] on select "Jan Feb Mar Apr May Jun Jul Aug Sep Oct Nov Dec" at bounding box center [85, 112] width 35 height 9
select select "9"
click at [68, 108] on select "Jan Feb Mar Apr May Jun Jul Aug Sep Oct Nov Dec" at bounding box center [85, 112] width 35 height 9
click at [38, 143] on span "1" at bounding box center [38, 141] width 10 height 10
click at [49, 182] on span "30" at bounding box center [48, 179] width 10 height 10
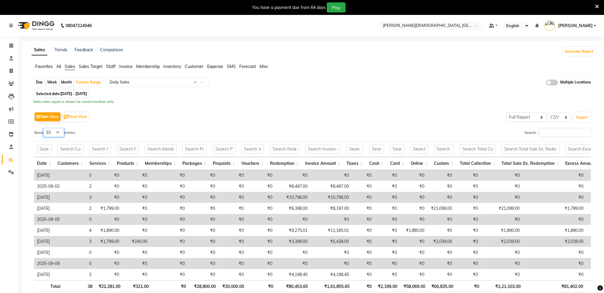
drag, startPoint x: 59, startPoint y: 133, endPoint x: 58, endPoint y: 136, distance: 3.3
click at [59, 132] on select "10 25 50 100" at bounding box center [53, 132] width 21 height 9
select select "100"
click at [44, 128] on select "10 25 50 100" at bounding box center [53, 132] width 21 height 9
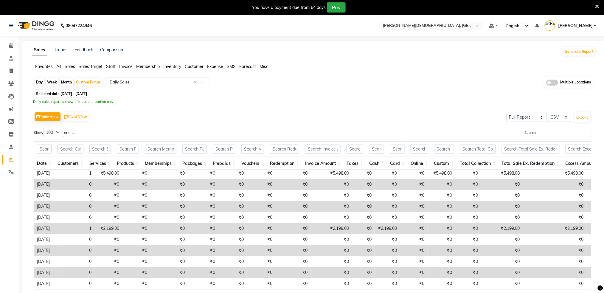
click at [372, 88] on div "Day Week Month Custom Range Select Report Type × Daily Sales × Multiple Locatio…" at bounding box center [314, 198] width 565 height 242
click at [312, 119] on div "Table View Pivot View Select Full Report Filtered Report Select CSV PDF Export" at bounding box center [313, 117] width 558 height 13
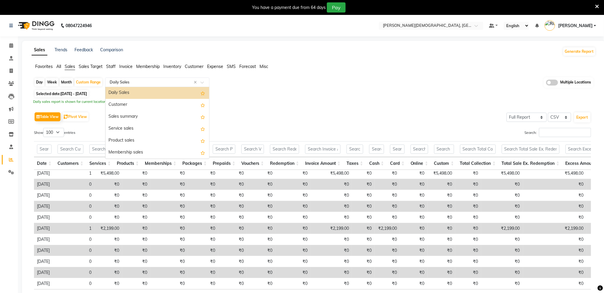
click at [150, 84] on input "text" at bounding box center [152, 82] width 86 height 6
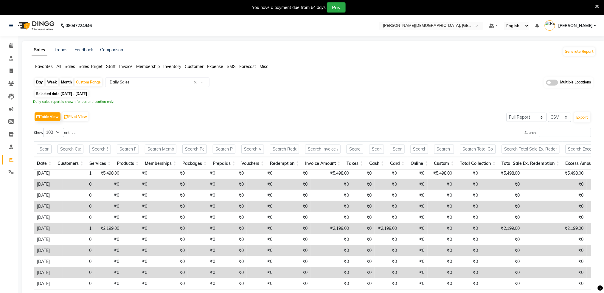
click at [99, 133] on div "Show 10 25 50 100 entries" at bounding box center [171, 134] width 274 height 12
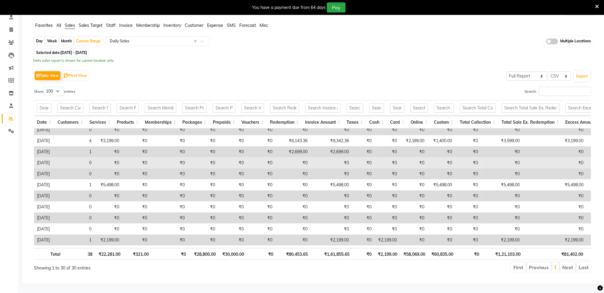
scroll to position [119, 0]
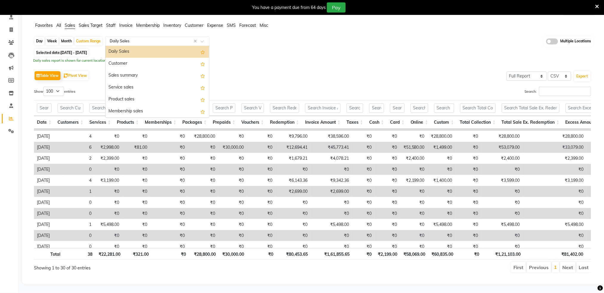
click at [125, 38] on input "text" at bounding box center [152, 41] width 86 height 6
click at [123, 58] on div "Customer" at bounding box center [158, 64] width 104 height 12
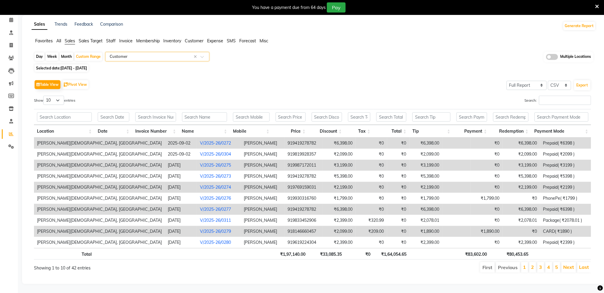
scroll to position [32, 0]
click at [53, 96] on select "10 25 50 100" at bounding box center [53, 100] width 21 height 9
select select "50"
click at [44, 96] on select "10 25 50 100" at bounding box center [53, 100] width 21 height 9
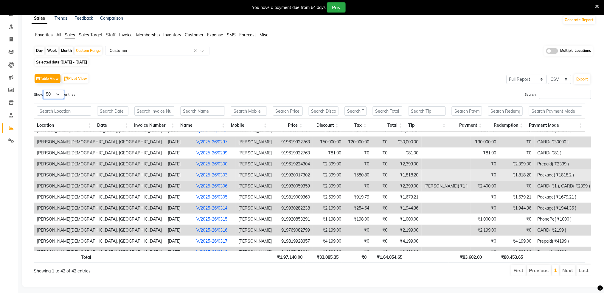
scroll to position [344, 0]
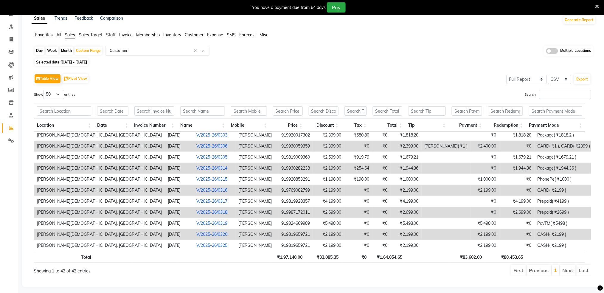
click at [121, 52] on input "text" at bounding box center [152, 51] width 86 height 6
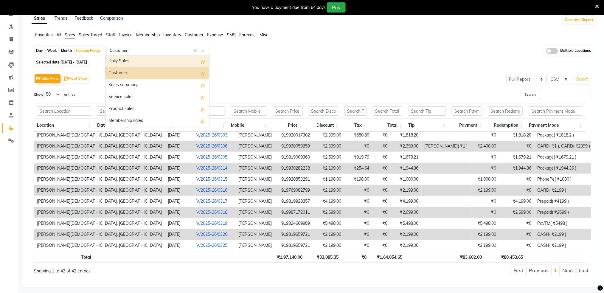
click at [125, 61] on div "Daily Sales" at bounding box center [158, 61] width 104 height 12
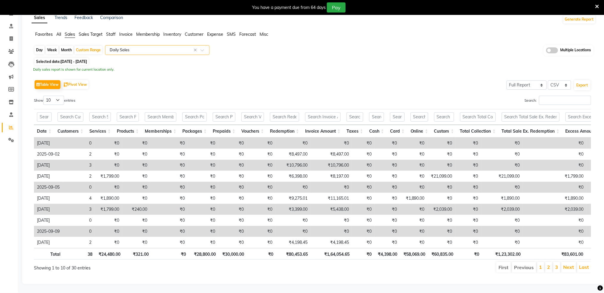
scroll to position [44, 0]
click at [54, 96] on select "10 25 50 100" at bounding box center [53, 100] width 21 height 9
select select "50"
click at [44, 96] on select "10 25 50 100" at bounding box center [53, 100] width 21 height 9
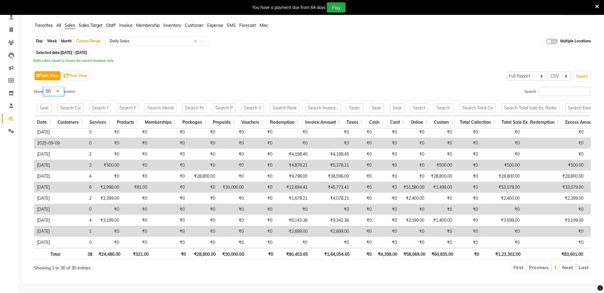
scroll to position [119, 0]
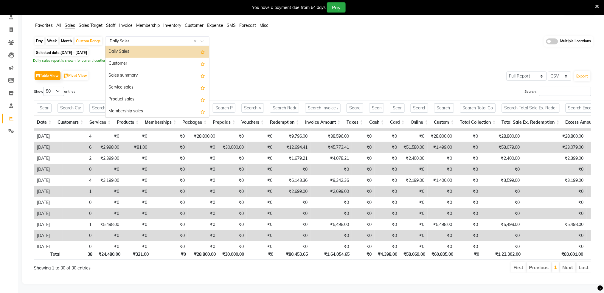
click at [136, 39] on input "text" at bounding box center [152, 41] width 86 height 6
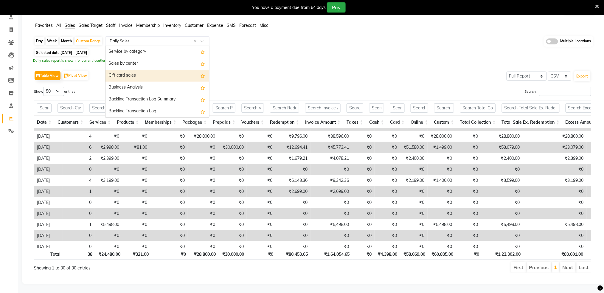
scroll to position [47, 0]
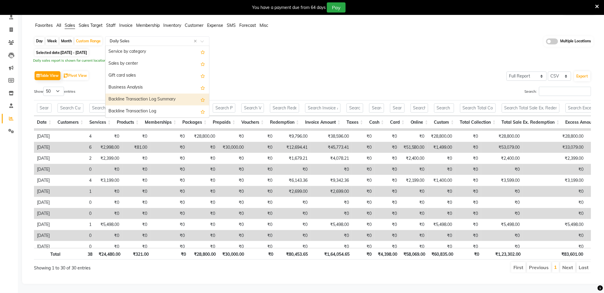
click at [148, 97] on div "Backline Transaction Log Summary" at bounding box center [158, 100] width 104 height 12
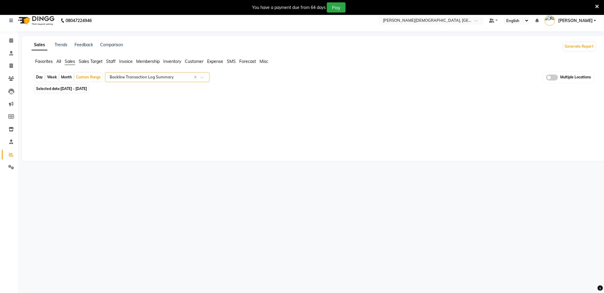
scroll to position [0, 0]
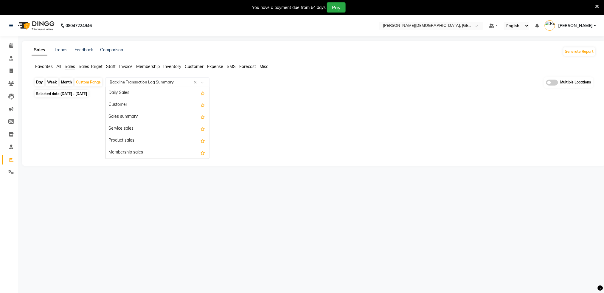
click at [156, 81] on input "text" at bounding box center [152, 82] width 86 height 6
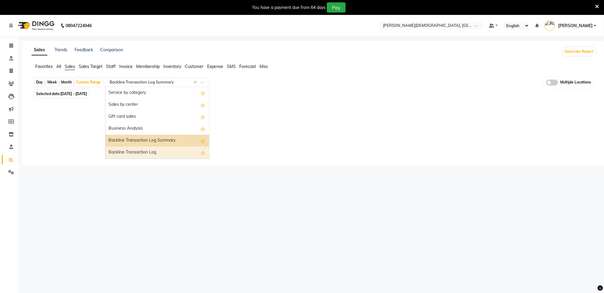
click at [168, 154] on div "Backline Transaction Log" at bounding box center [158, 153] width 104 height 12
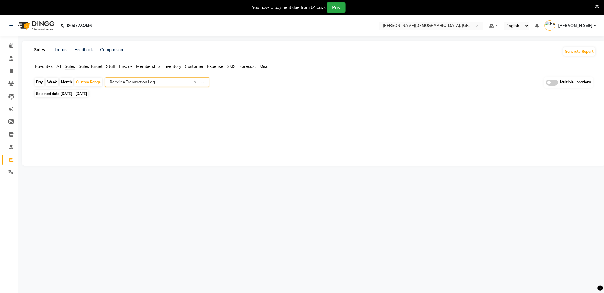
click at [126, 66] on span "Invoice" at bounding box center [125, 66] width 13 height 5
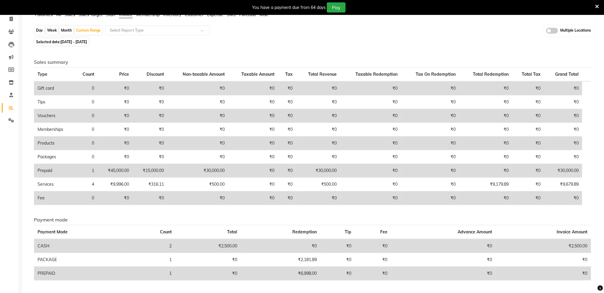
scroll to position [0, 0]
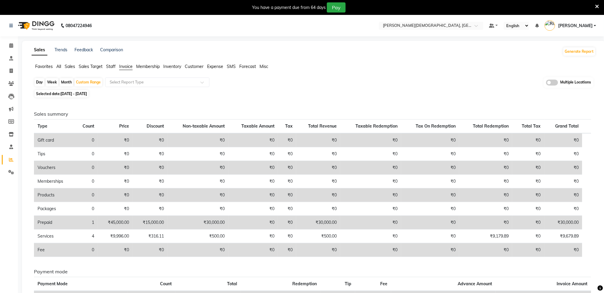
click at [69, 65] on span "Sales" at bounding box center [70, 66] width 10 height 5
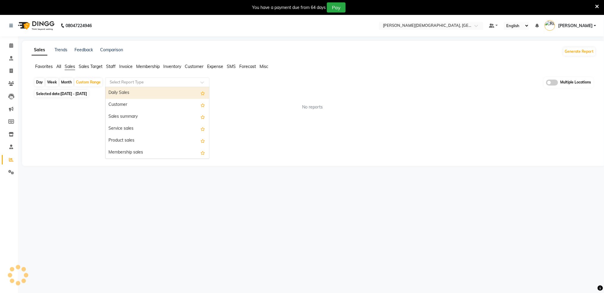
click at [155, 83] on input "text" at bounding box center [152, 82] width 86 height 6
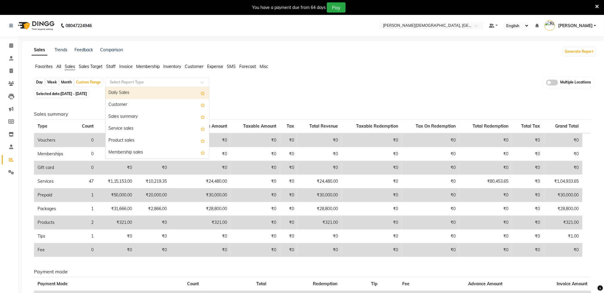
click at [150, 95] on div "Daily Sales" at bounding box center [158, 93] width 104 height 12
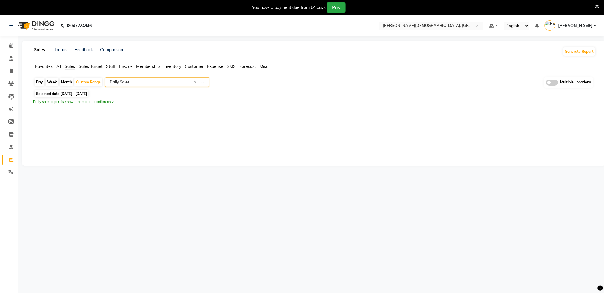
select select "full_report"
select select "csv"
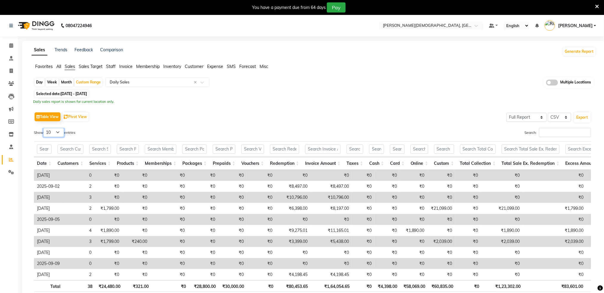
drag, startPoint x: 54, startPoint y: 130, endPoint x: 56, endPoint y: 135, distance: 5.2
click at [54, 130] on select "10 25 50 100" at bounding box center [53, 132] width 21 height 9
select select "100"
click at [44, 128] on select "10 25 50 100" at bounding box center [53, 132] width 21 height 9
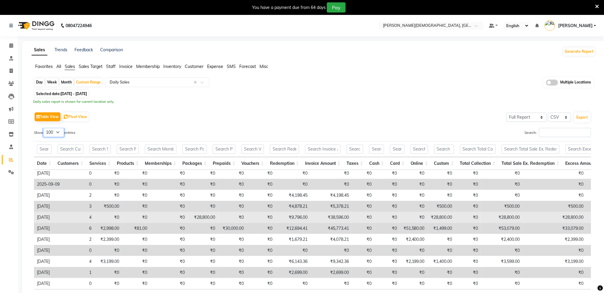
scroll to position [119, 0]
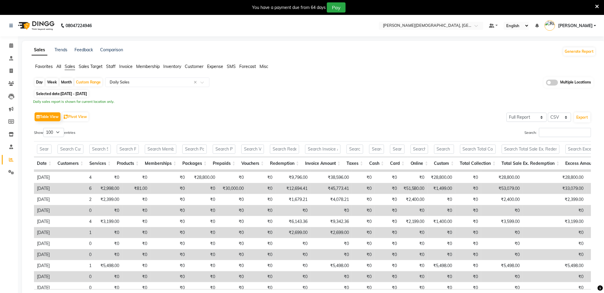
click at [341, 96] on div "Selected date: 01-09-2025 - 30-09-2025" at bounding box center [315, 94] width 562 height 6
click at [451, 85] on div "Day Week Month Custom Range Select Report Type × Daily Sales × Multiple Locatio…" at bounding box center [314, 82] width 560 height 11
